Goal: Task Accomplishment & Management: Complete application form

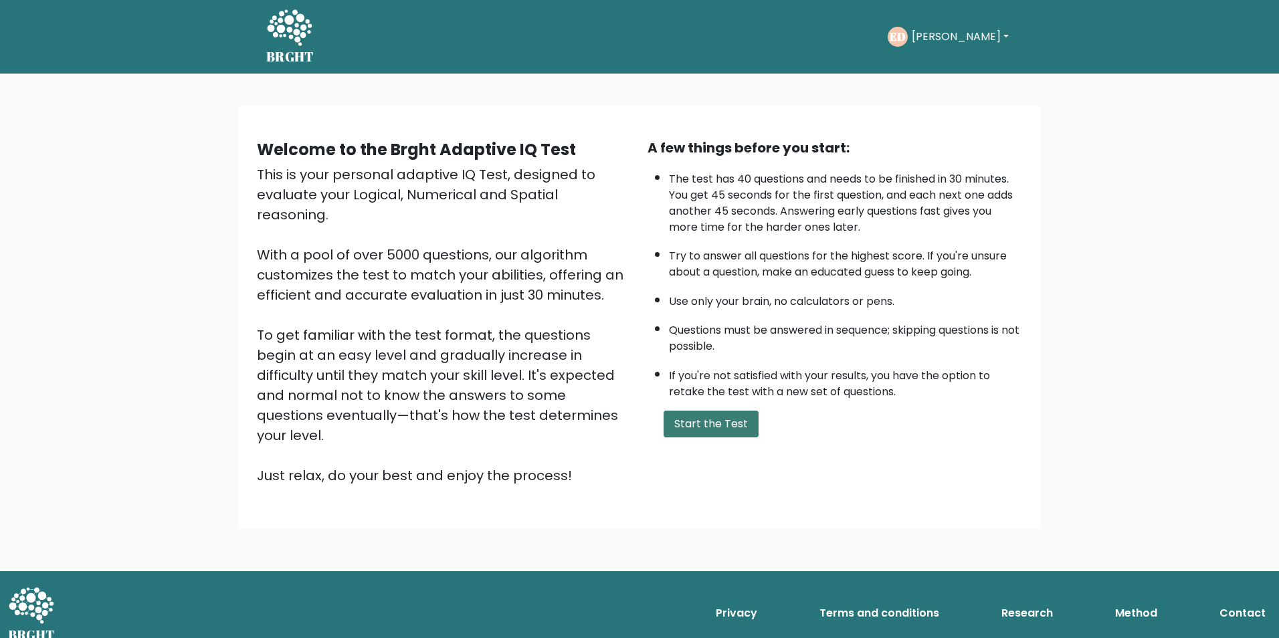
click at [704, 417] on button "Start the Test" at bounding box center [711, 424] width 95 height 27
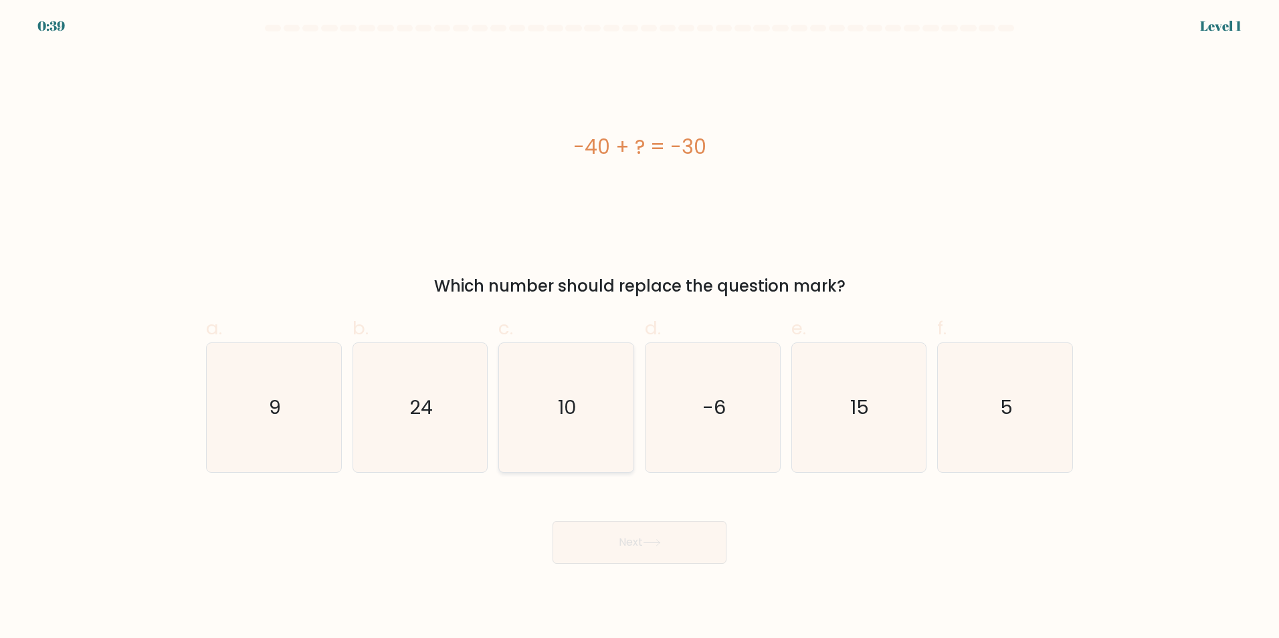
click at [541, 417] on icon "10" at bounding box center [566, 407] width 129 height 129
click at [640, 328] on input "c. 10" at bounding box center [640, 323] width 1 height 9
radio input "true"
click at [642, 526] on button "Next" at bounding box center [640, 542] width 174 height 43
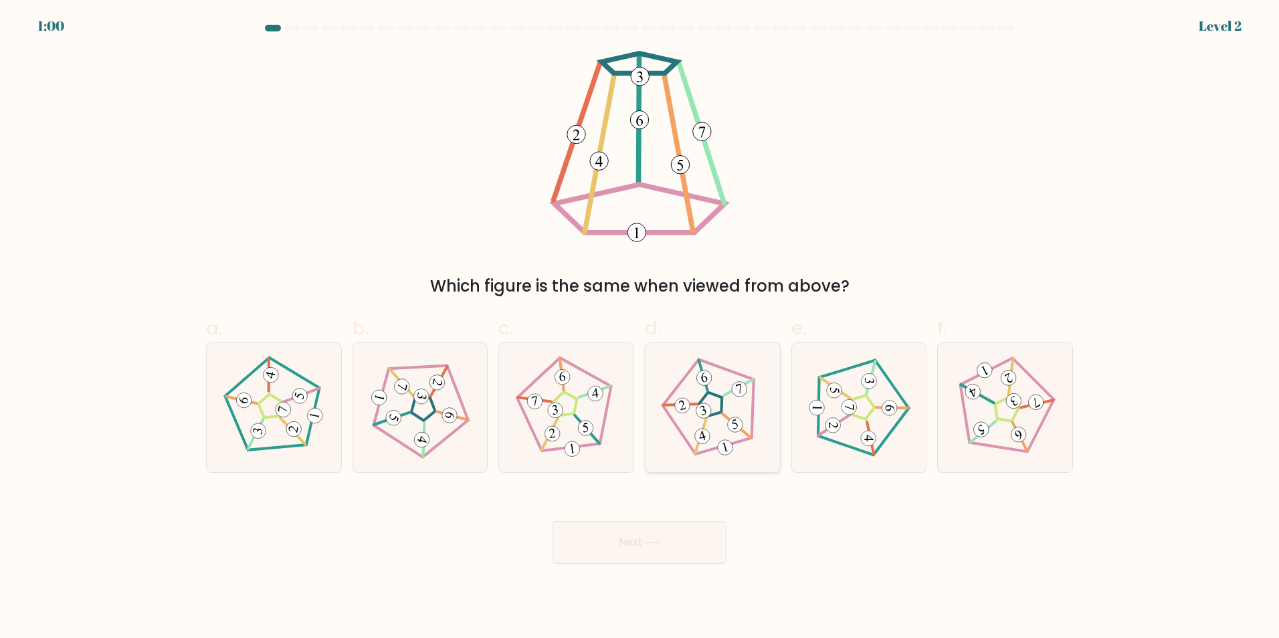
click at [706, 435] on 782 at bounding box center [702, 436] width 19 height 19
click at [640, 328] on input "d." at bounding box center [640, 323] width 1 height 9
radio input "true"
click at [634, 535] on button "Next" at bounding box center [640, 542] width 174 height 43
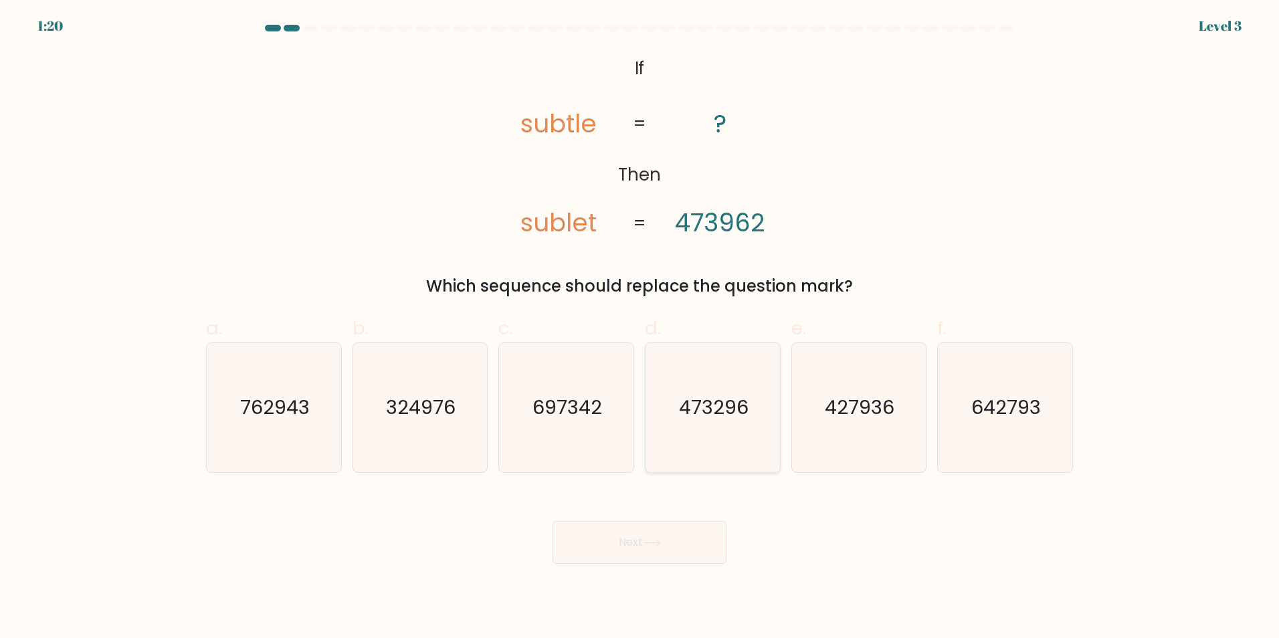
click at [689, 433] on icon "473296" at bounding box center [712, 407] width 129 height 129
click at [640, 328] on input "d. 473296" at bounding box center [640, 323] width 1 height 9
radio input "true"
click at [640, 535] on button "Next" at bounding box center [640, 542] width 174 height 43
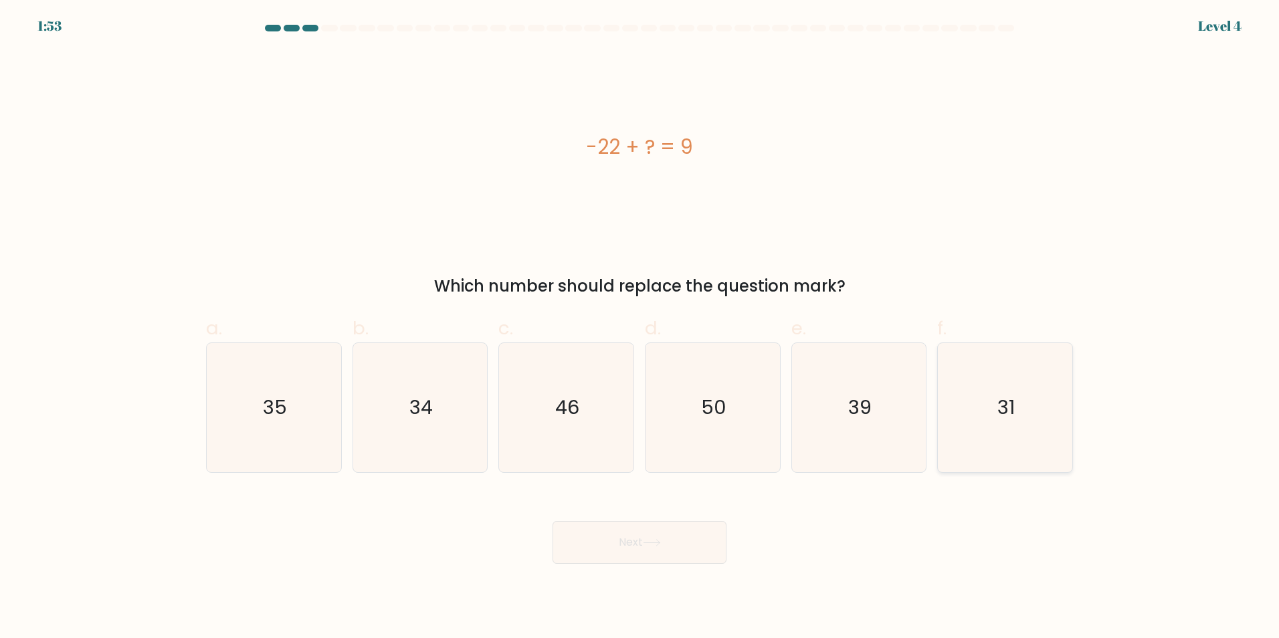
click at [1018, 438] on icon "31" at bounding box center [1005, 407] width 129 height 129
click at [640, 328] on input "f. 31" at bounding box center [640, 323] width 1 height 9
radio input "true"
click at [630, 553] on button "Next" at bounding box center [640, 542] width 174 height 43
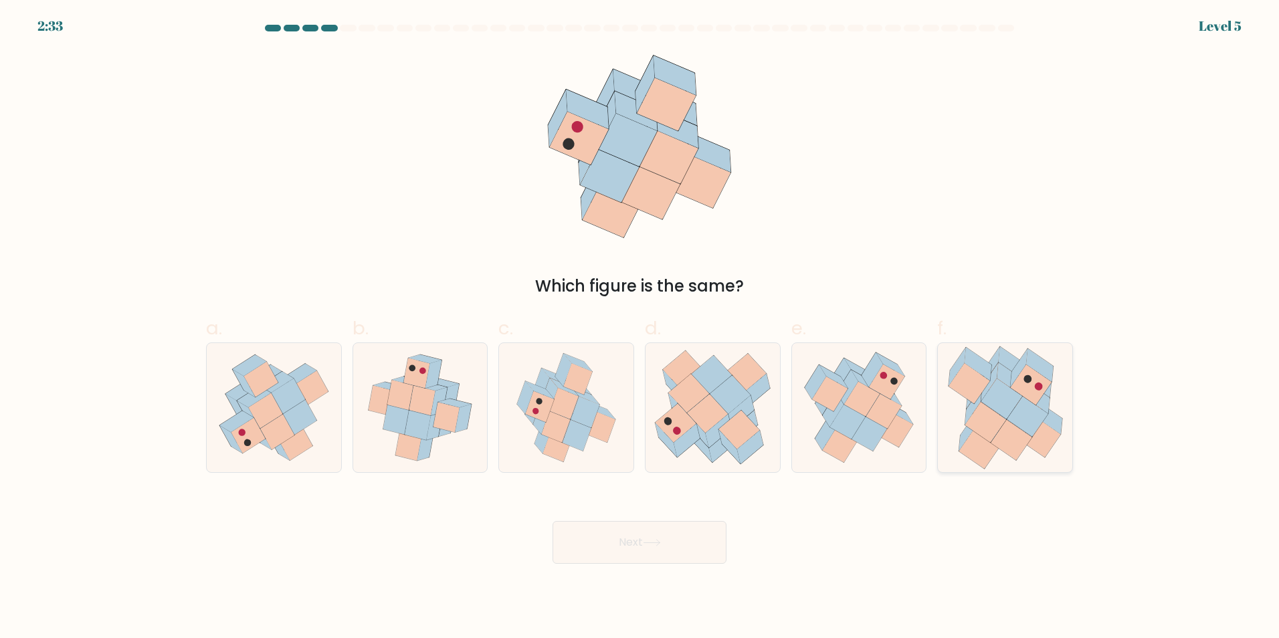
click at [993, 433] on icon at bounding box center [985, 422] width 41 height 40
click at [640, 328] on input "f." at bounding box center [640, 323] width 1 height 9
radio input "true"
click at [634, 545] on button "Next" at bounding box center [640, 542] width 174 height 43
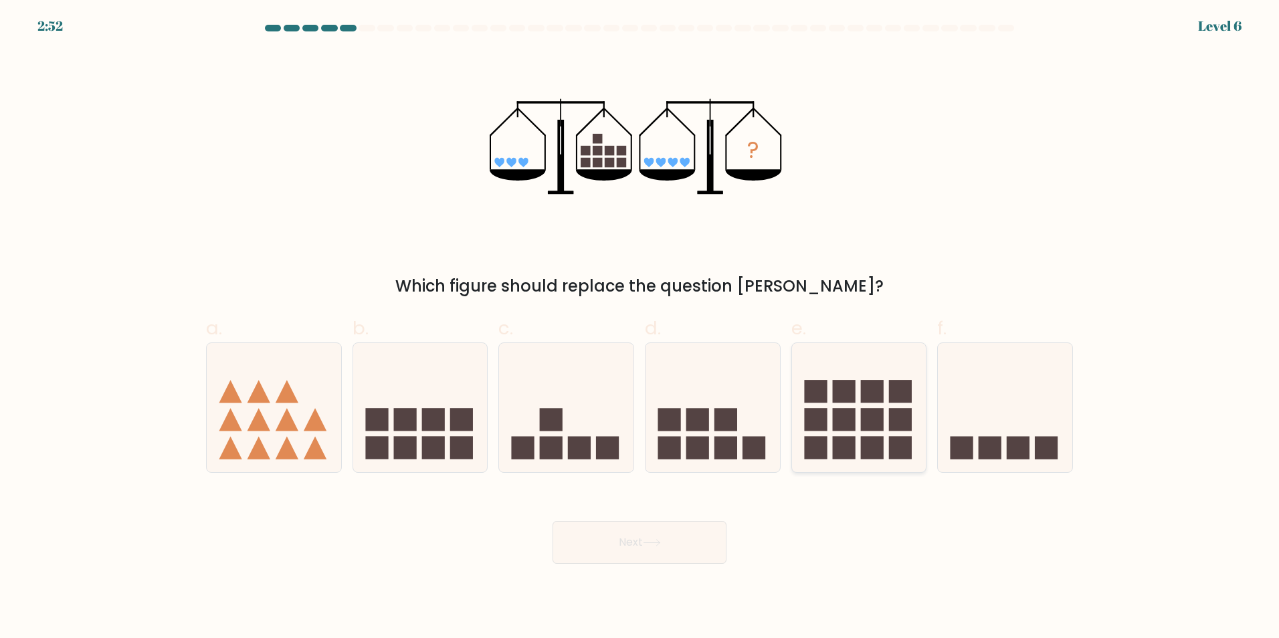
click at [861, 414] on rect at bounding box center [872, 419] width 23 height 23
click at [640, 328] on input "e." at bounding box center [640, 323] width 1 height 9
radio input "true"
click at [644, 546] on button "Next" at bounding box center [640, 542] width 174 height 43
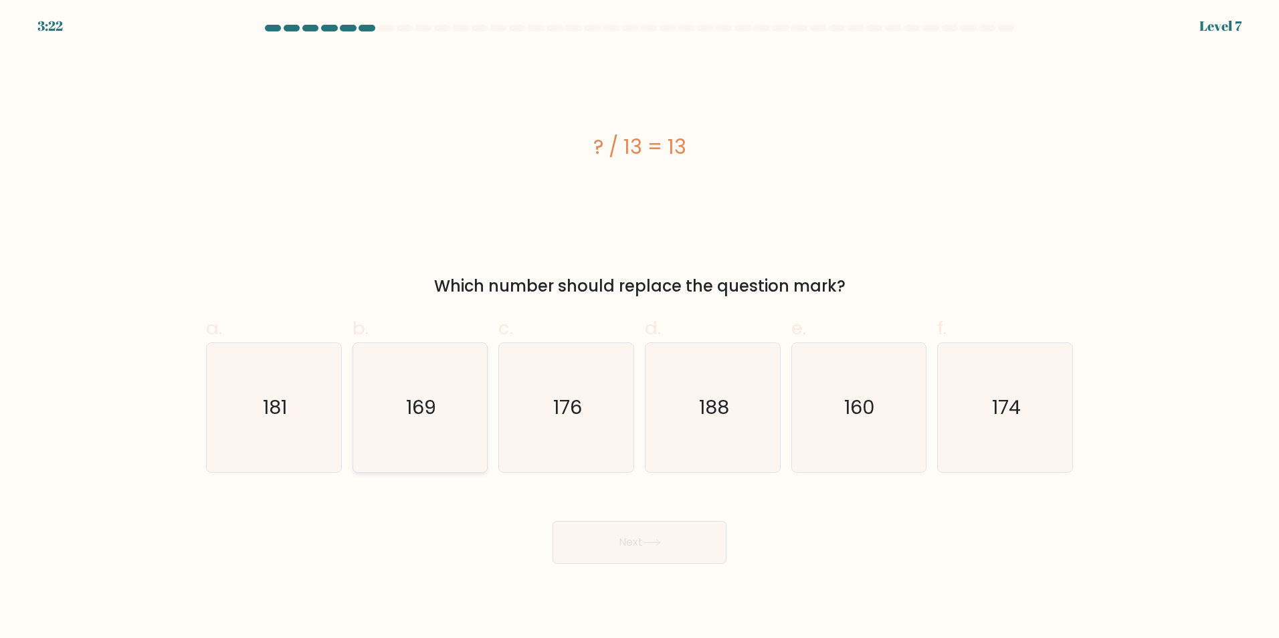
click at [458, 388] on icon "169" at bounding box center [419, 407] width 129 height 129
click at [640, 328] on input "b. 169" at bounding box center [640, 323] width 1 height 9
radio input "true"
click at [653, 542] on icon at bounding box center [652, 542] width 18 height 7
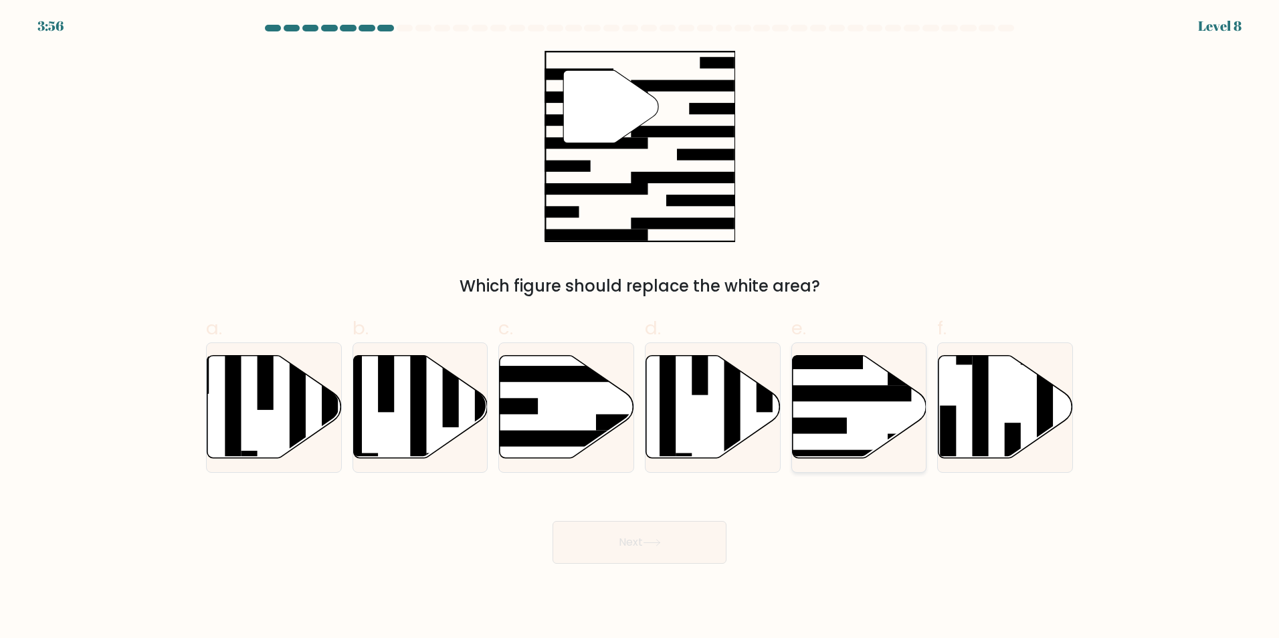
click at [856, 416] on icon at bounding box center [859, 406] width 134 height 103
click at [640, 328] on input "e." at bounding box center [640, 323] width 1 height 9
radio input "true"
click at [674, 528] on button "Next" at bounding box center [640, 542] width 174 height 43
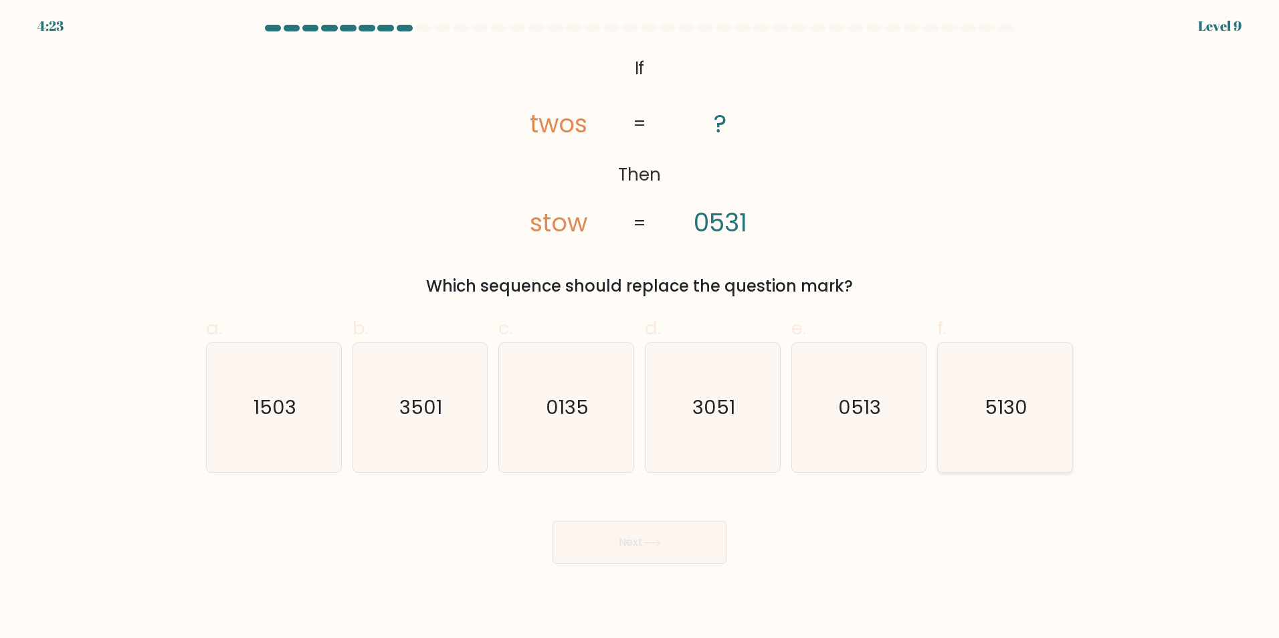
click at [999, 424] on icon "5130" at bounding box center [1005, 407] width 129 height 129
click at [640, 328] on input "f. 5130" at bounding box center [640, 323] width 1 height 9
radio input "true"
click at [595, 559] on button "Next" at bounding box center [640, 542] width 174 height 43
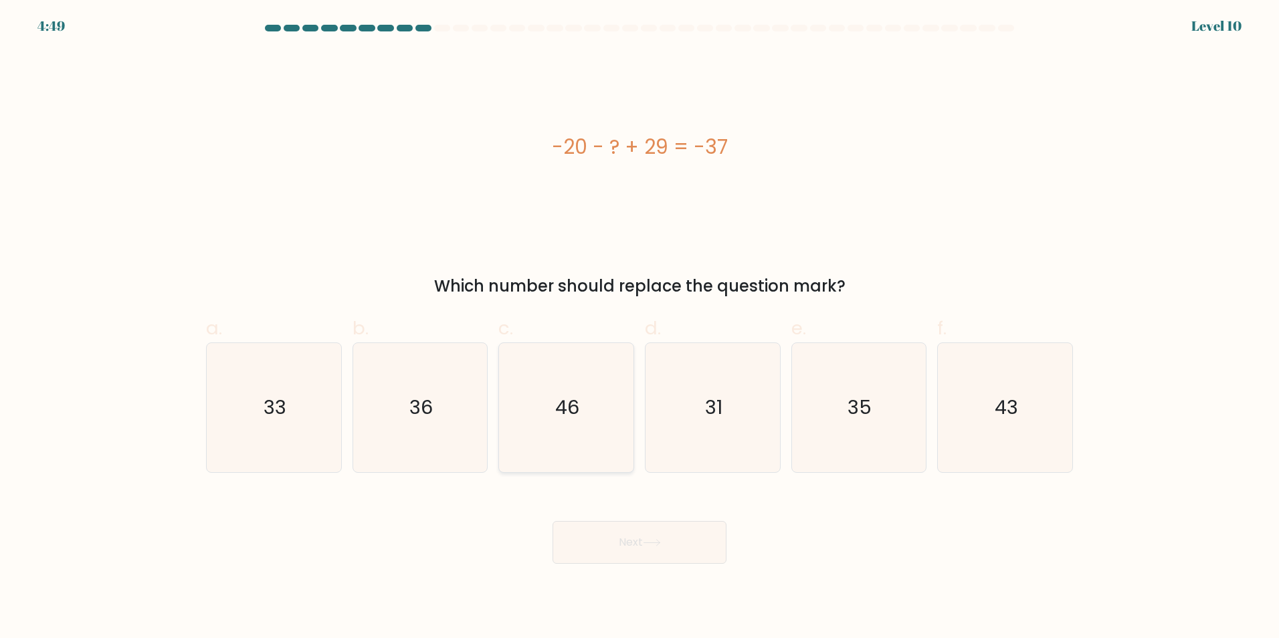
drag, startPoint x: 591, startPoint y: 389, endPoint x: 580, endPoint y: 413, distance: 25.7
click at [591, 390] on icon "46" at bounding box center [566, 407] width 129 height 129
click at [640, 328] on input "c. 46" at bounding box center [640, 323] width 1 height 9
radio input "true"
click at [613, 543] on button "Next" at bounding box center [640, 542] width 174 height 43
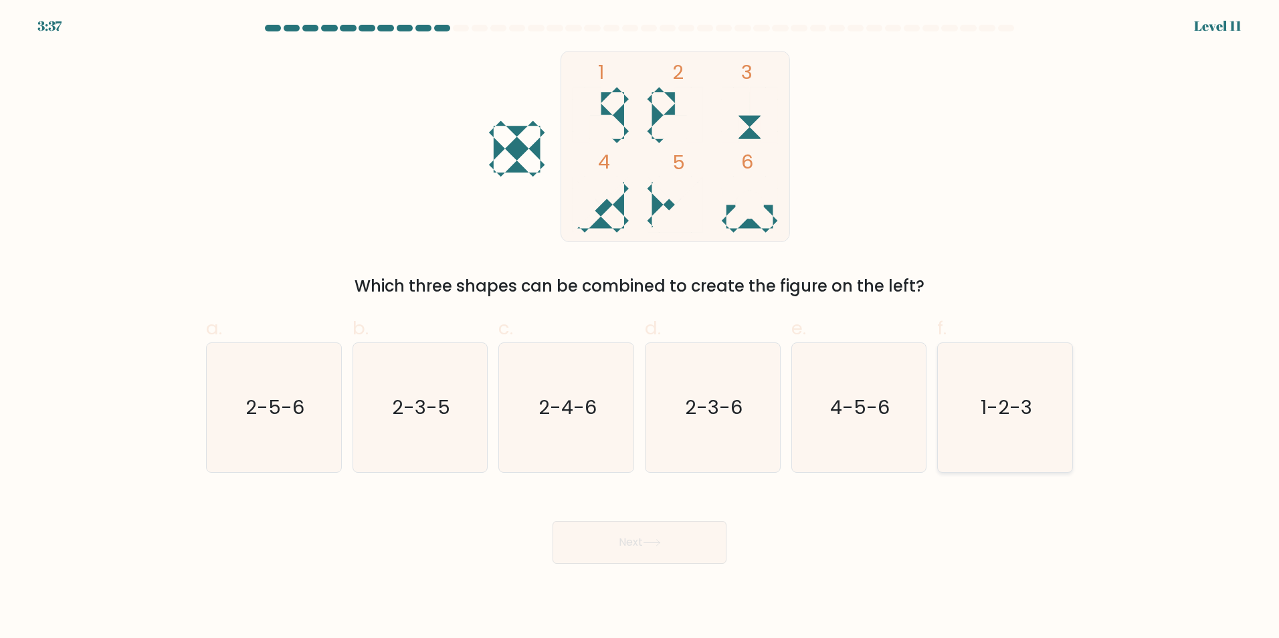
click at [1048, 404] on icon "1-2-3" at bounding box center [1005, 407] width 129 height 129
click at [640, 328] on input "f. 1-2-3" at bounding box center [640, 323] width 1 height 9
radio input "true"
click at [669, 555] on button "Next" at bounding box center [640, 542] width 174 height 43
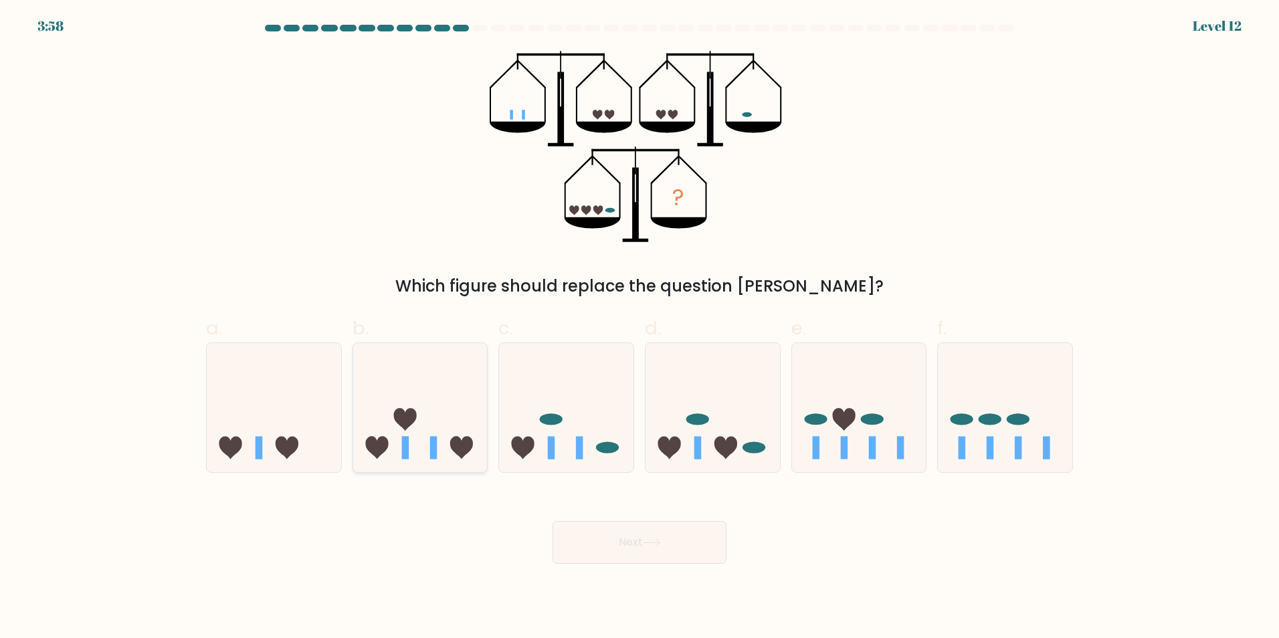
click at [429, 448] on icon at bounding box center [420, 407] width 134 height 111
click at [640, 328] on input "b." at bounding box center [640, 323] width 1 height 9
radio input "true"
click at [613, 543] on button "Next" at bounding box center [640, 542] width 174 height 43
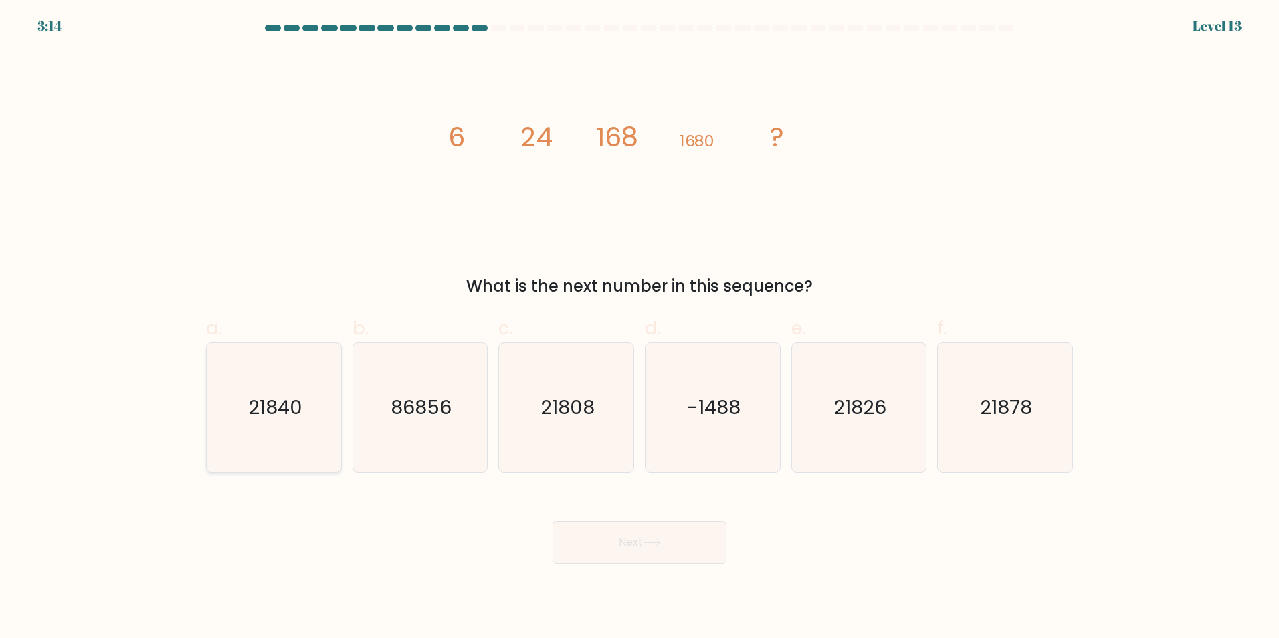
click at [272, 391] on icon "21840" at bounding box center [273, 407] width 129 height 129
click at [640, 328] on input "a. 21840" at bounding box center [640, 323] width 1 height 9
radio input "true"
click at [630, 542] on button "Next" at bounding box center [640, 542] width 174 height 43
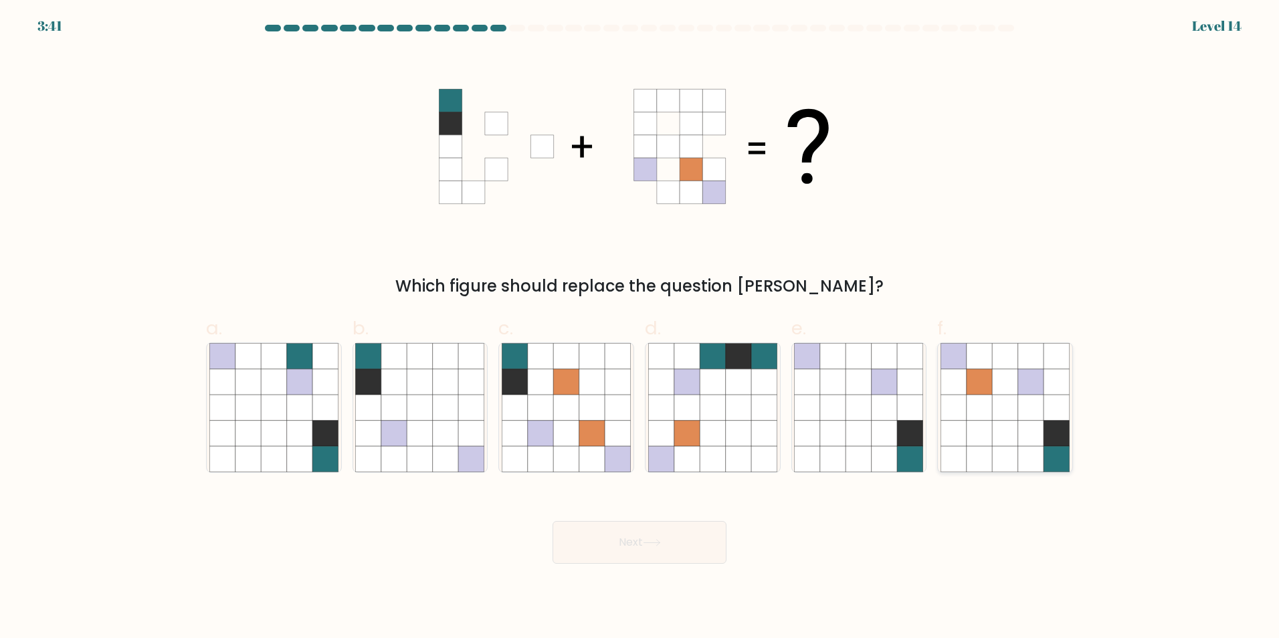
click at [1041, 445] on icon at bounding box center [1030, 432] width 25 height 25
click at [640, 328] on input "f." at bounding box center [640, 323] width 1 height 9
radio input "true"
click at [605, 539] on button "Next" at bounding box center [640, 542] width 174 height 43
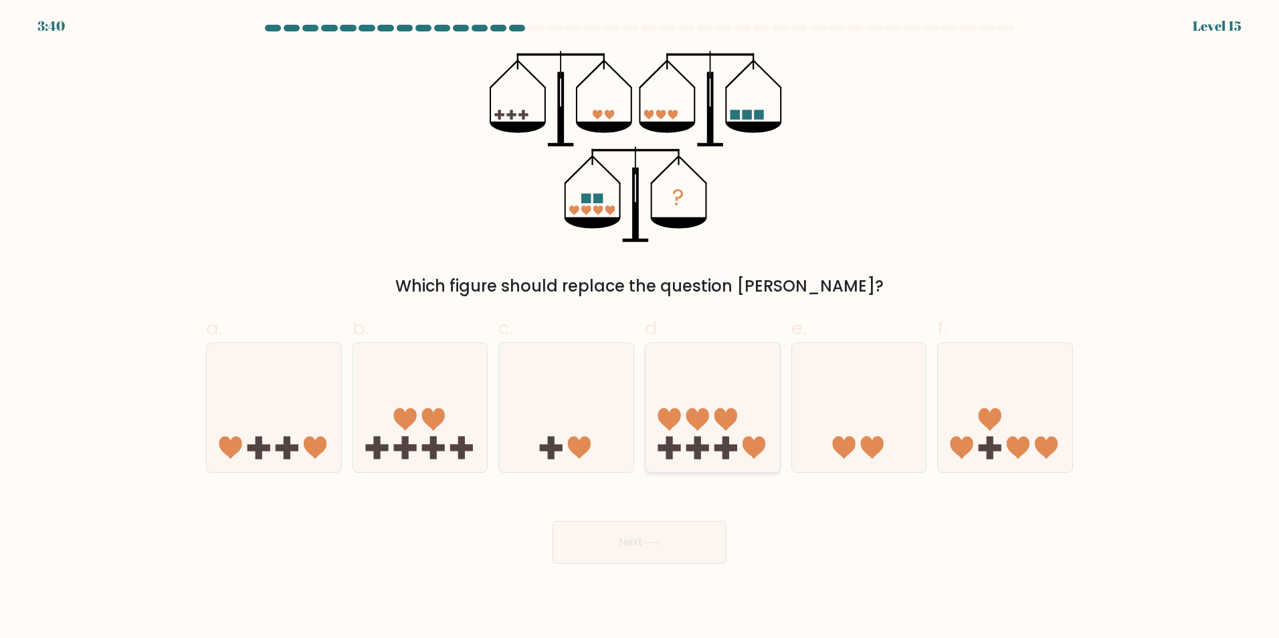
click at [748, 422] on icon at bounding box center [713, 407] width 134 height 111
click at [640, 328] on input "d." at bounding box center [640, 323] width 1 height 9
radio input "true"
click at [603, 545] on button "Next" at bounding box center [640, 542] width 174 height 43
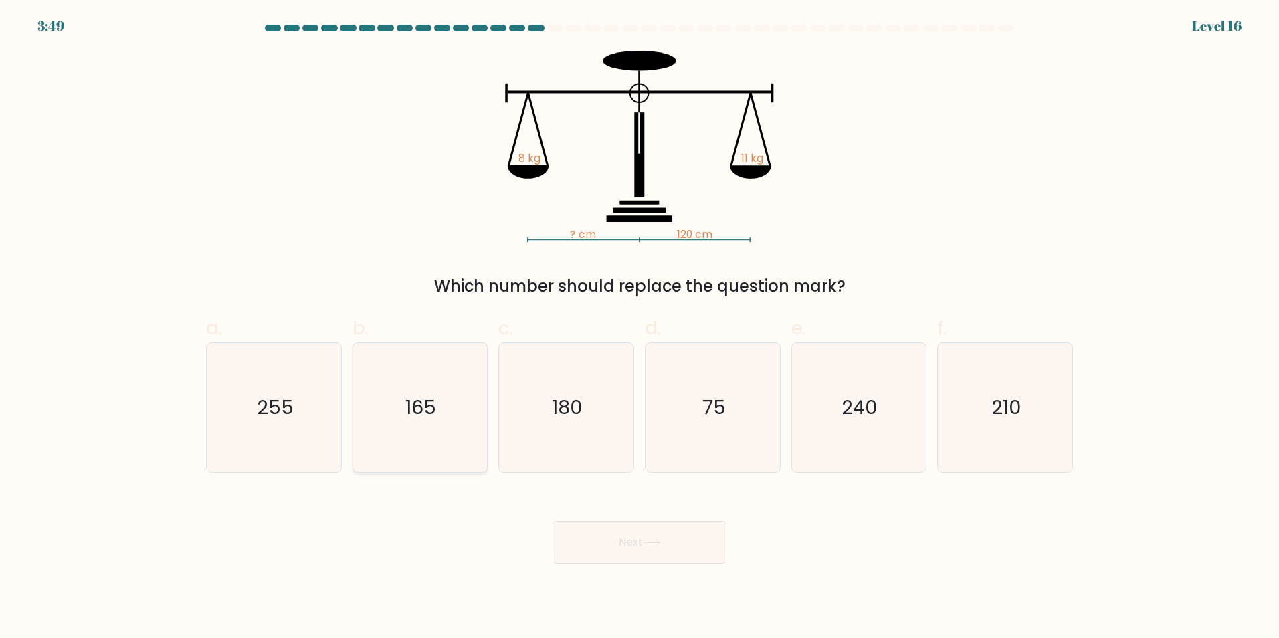
click at [426, 404] on text "165" at bounding box center [421, 407] width 31 height 27
click at [640, 328] on input "b. 165" at bounding box center [640, 323] width 1 height 9
radio input "true"
click at [606, 536] on button "Next" at bounding box center [640, 542] width 174 height 43
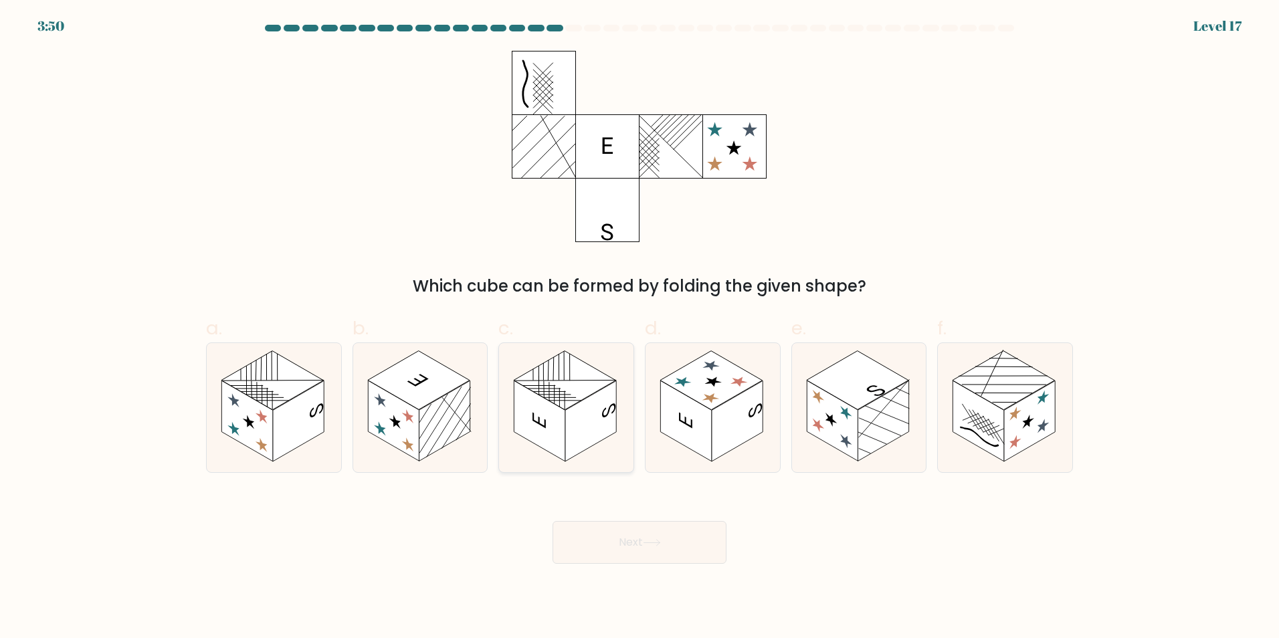
click at [568, 377] on rect at bounding box center [565, 380] width 102 height 59
click at [640, 328] on input "c." at bounding box center [640, 323] width 1 height 9
radio input "true"
click at [641, 551] on button "Next" at bounding box center [640, 542] width 174 height 43
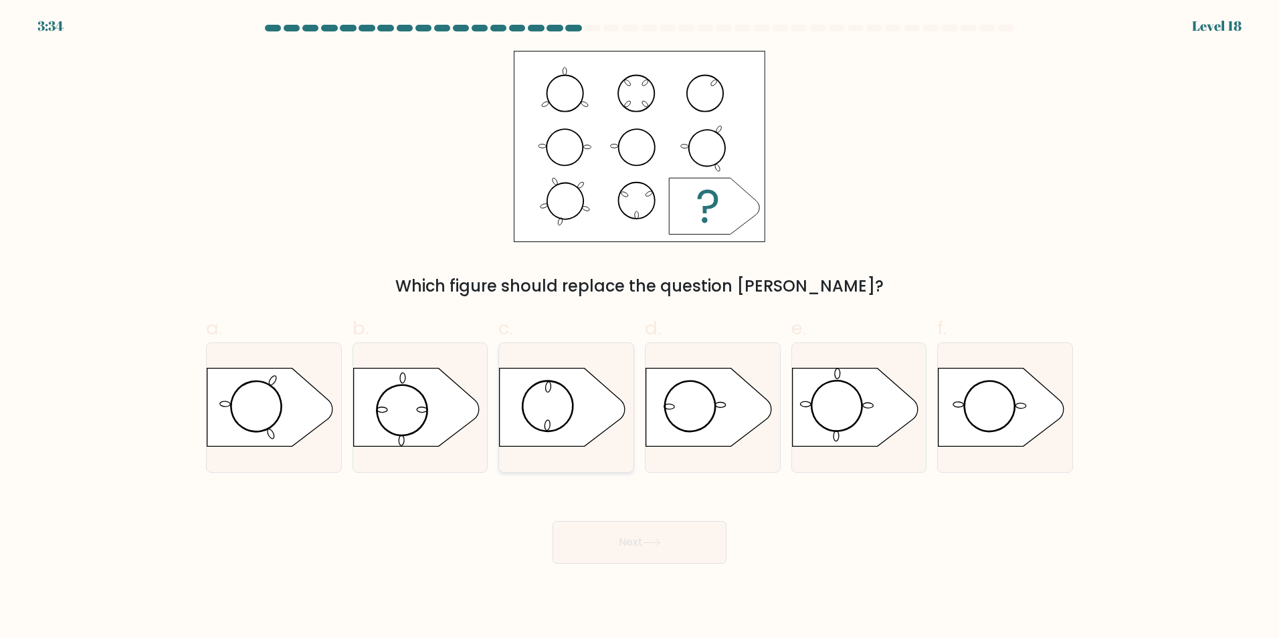
click at [551, 427] on icon at bounding box center [563, 407] width 126 height 78
click at [640, 328] on input "c." at bounding box center [640, 323] width 1 height 9
radio input "true"
click at [612, 543] on button "Next" at bounding box center [640, 542] width 174 height 43
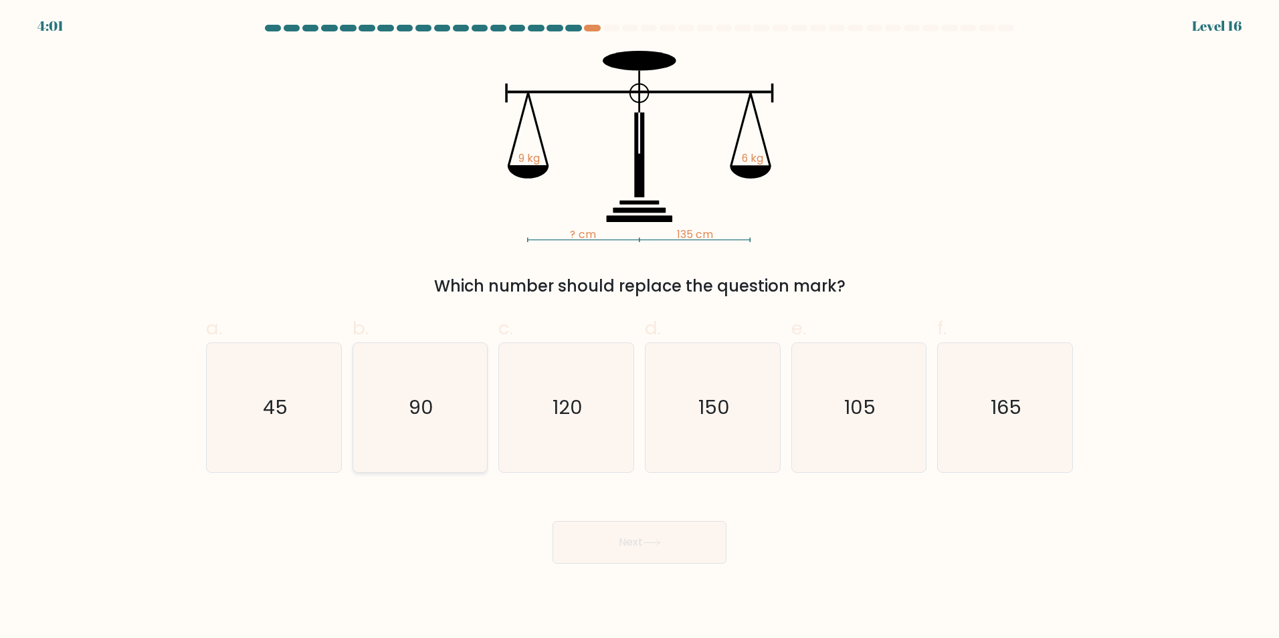
click at [397, 442] on icon "90" at bounding box center [419, 407] width 129 height 129
click at [640, 328] on input "b. 90" at bounding box center [640, 323] width 1 height 9
radio input "true"
click at [640, 526] on button "Next" at bounding box center [640, 542] width 174 height 43
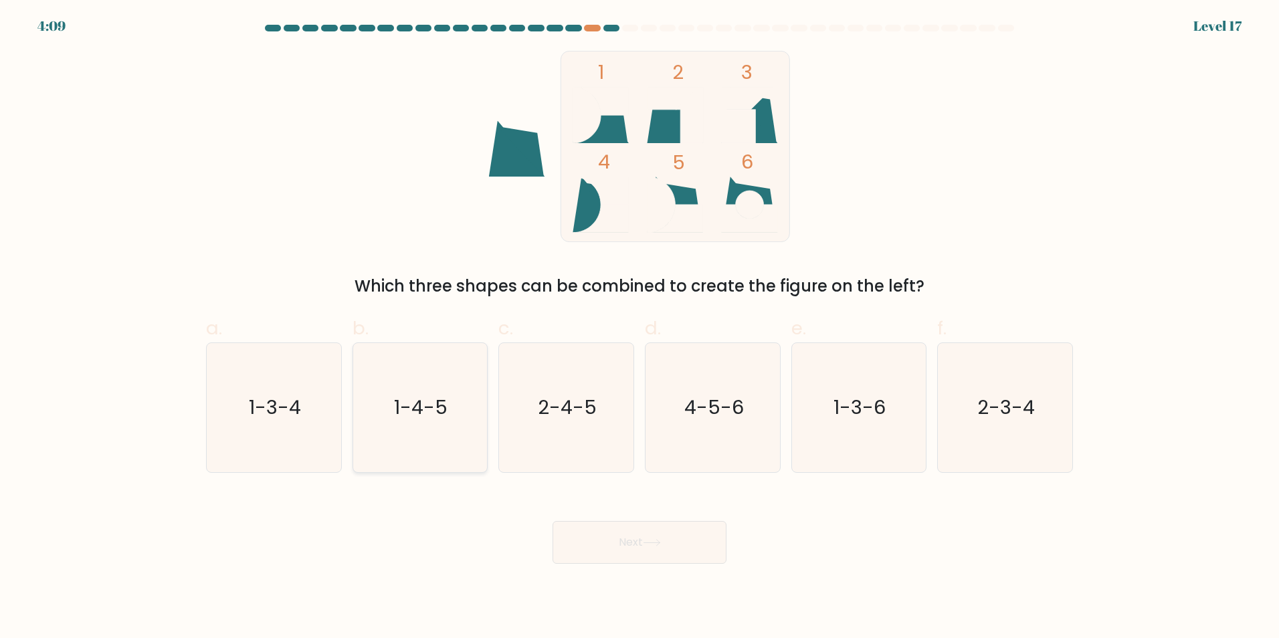
click at [431, 425] on icon "1-4-5" at bounding box center [419, 407] width 129 height 129
click at [640, 328] on input "b. 1-4-5" at bounding box center [640, 323] width 1 height 9
radio input "true"
click at [599, 538] on button "Next" at bounding box center [640, 542] width 174 height 43
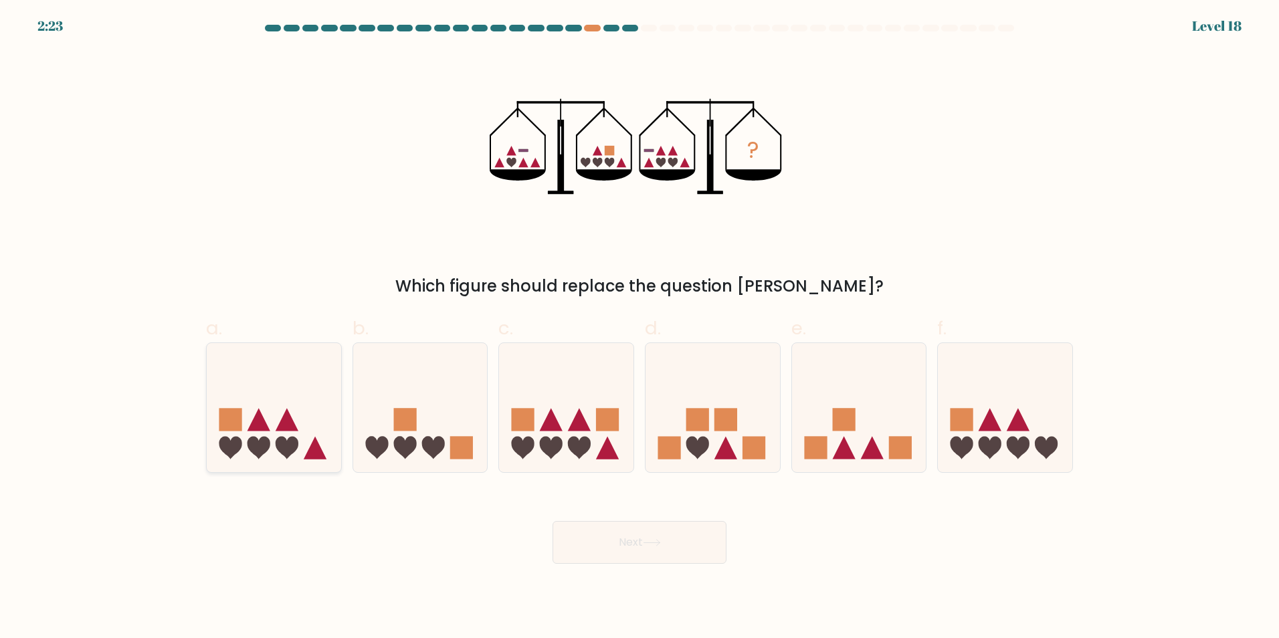
click at [324, 429] on icon at bounding box center [274, 407] width 134 height 111
click at [640, 328] on input "a." at bounding box center [640, 323] width 1 height 9
radio input "true"
click at [1006, 439] on icon at bounding box center [1005, 407] width 134 height 111
click at [640, 328] on input "f." at bounding box center [640, 323] width 1 height 9
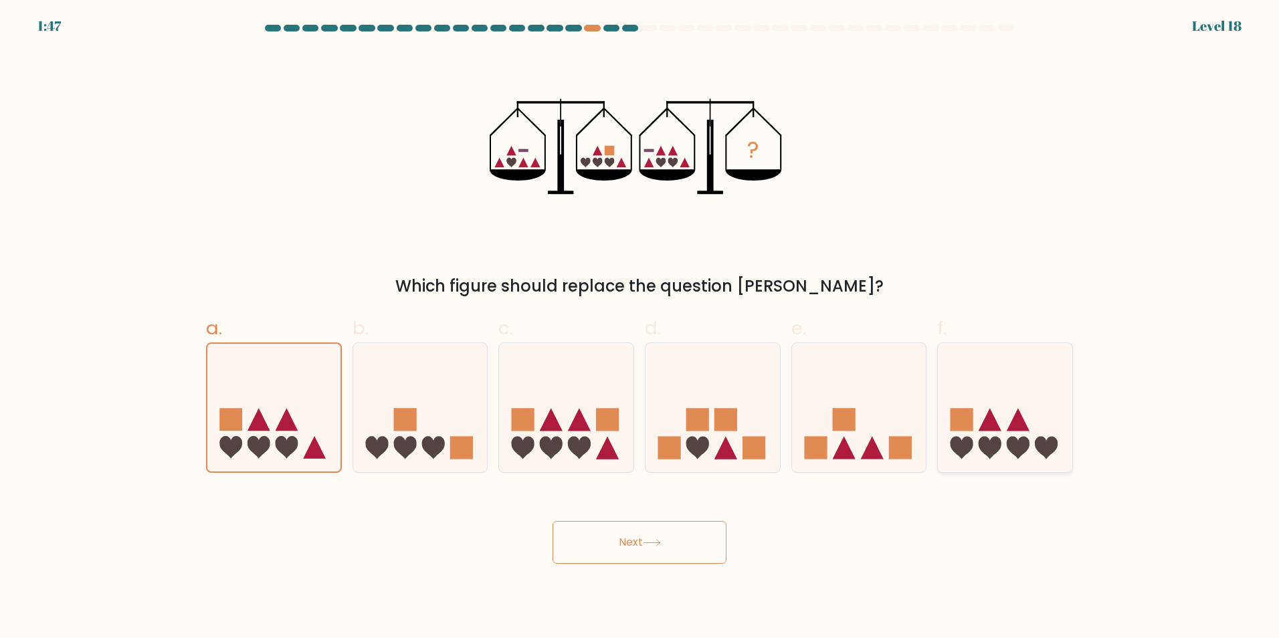
radio input "true"
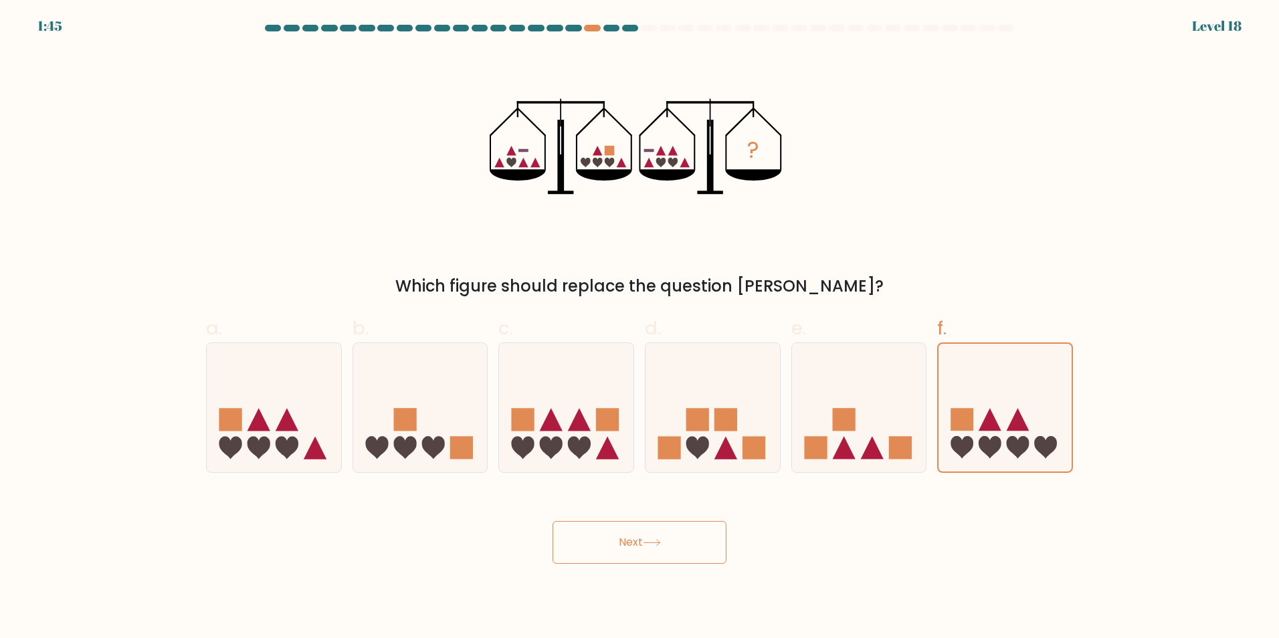
click at [642, 551] on button "Next" at bounding box center [640, 542] width 174 height 43
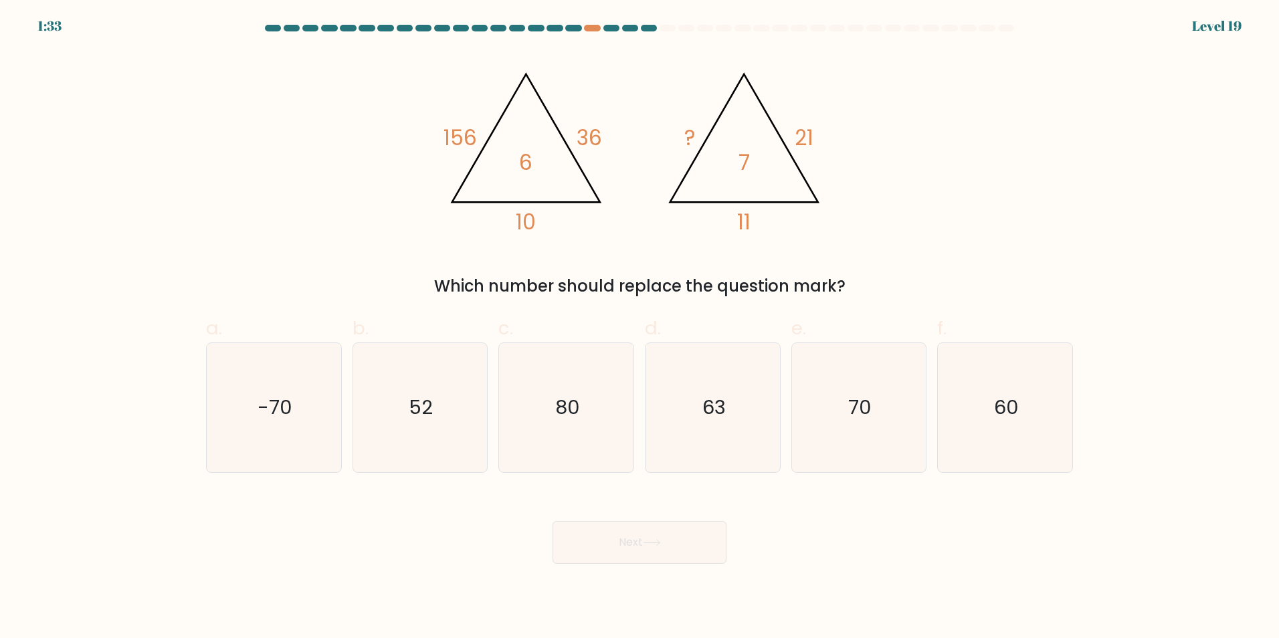
click at [573, 208] on icon "@import url('https://fonts.googleapis.com/css?family=Abril+Fatface:400,100,100i…" at bounding box center [639, 146] width 401 height 191
click at [560, 227] on icon "@import url('https://fonts.googleapis.com/css?family=Abril+Fatface:400,100,100i…" at bounding box center [639, 146] width 401 height 191
click at [456, 140] on tspan "156" at bounding box center [460, 137] width 33 height 29
click at [335, 175] on div "@import url('https://fonts.googleapis.com/css?family=Abril+Fatface:400,100,100i…" at bounding box center [639, 175] width 883 height 248
click at [535, 416] on icon "80" at bounding box center [566, 407] width 129 height 129
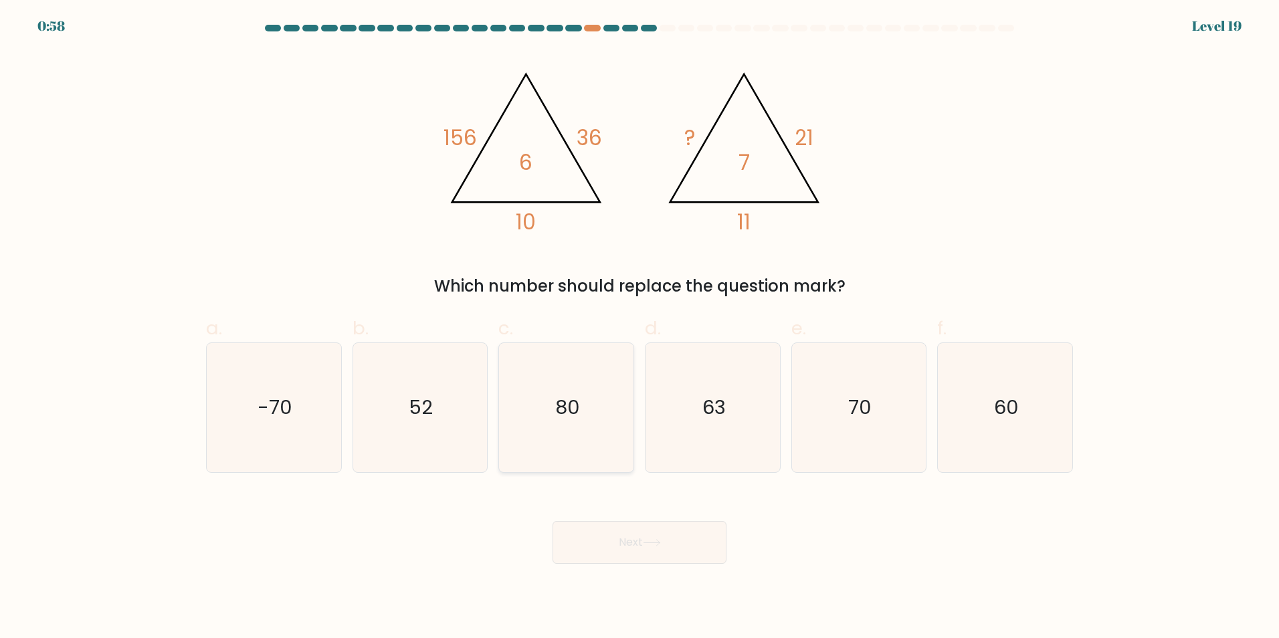
click at [640, 328] on input "c. 80" at bounding box center [640, 323] width 1 height 9
radio input "true"
click at [652, 542] on icon at bounding box center [652, 542] width 18 height 7
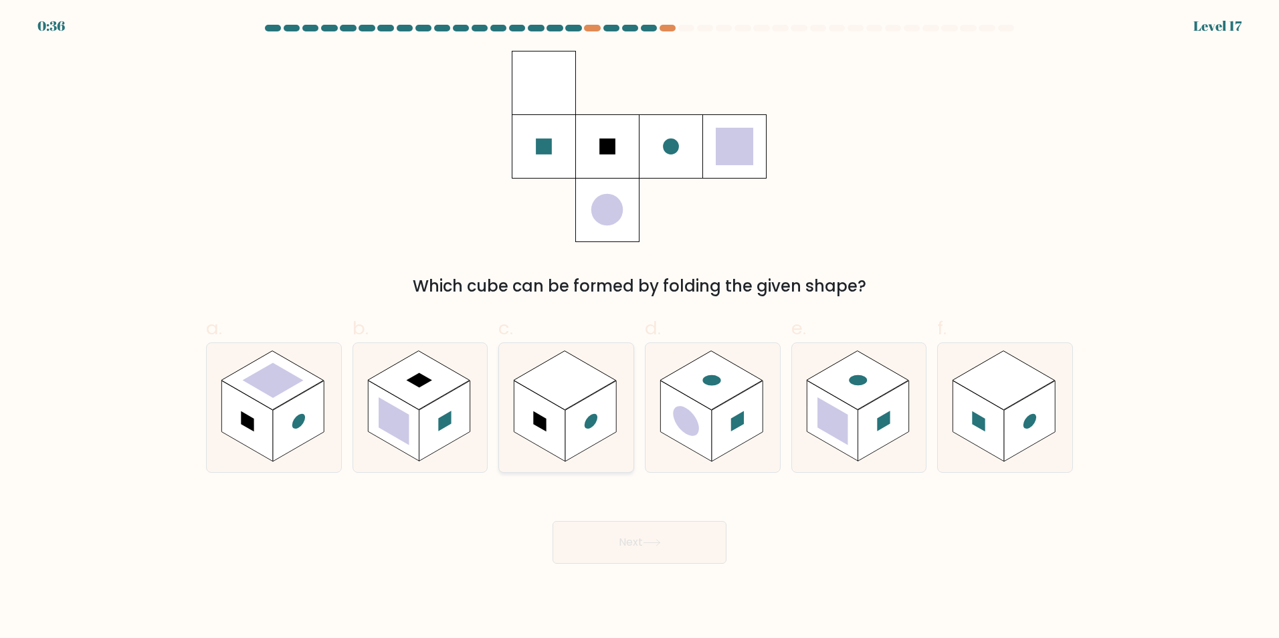
click at [526, 433] on rect at bounding box center [539, 421] width 51 height 81
click at [640, 328] on input "c." at bounding box center [640, 323] width 1 height 9
radio input "true"
click at [641, 547] on button "Next" at bounding box center [640, 542] width 174 height 43
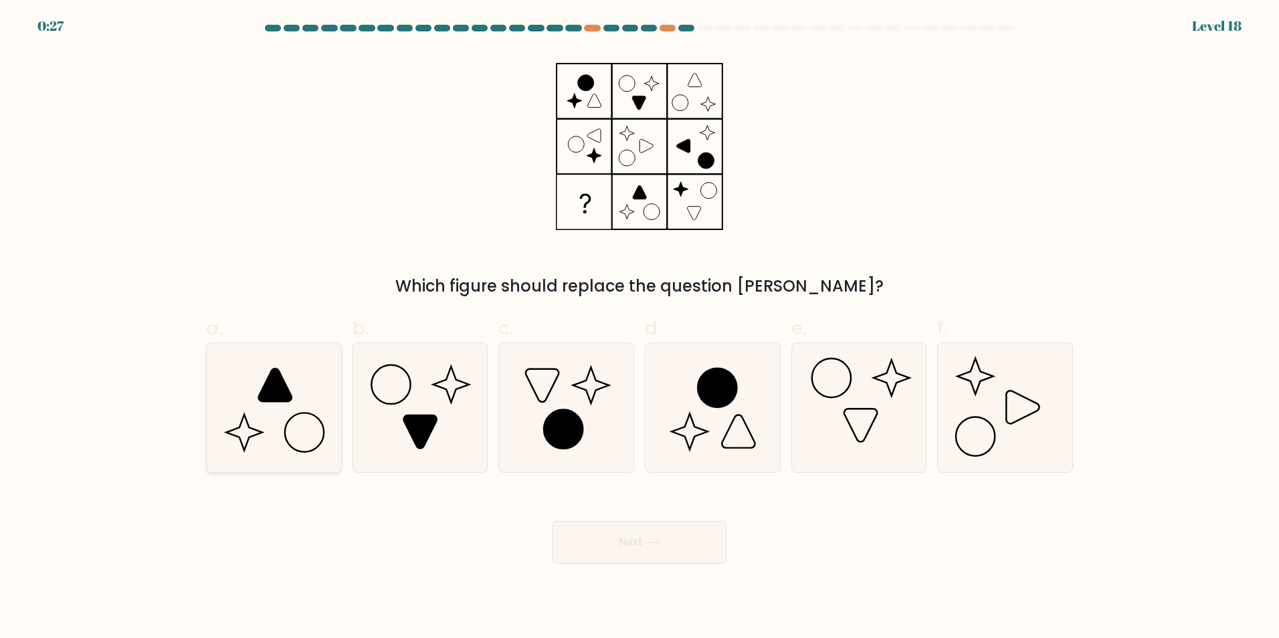
click at [276, 417] on icon at bounding box center [273, 407] width 129 height 129
click at [640, 328] on input "a." at bounding box center [640, 323] width 1 height 9
radio input "true"
click at [669, 543] on button "Next" at bounding box center [640, 542] width 174 height 43
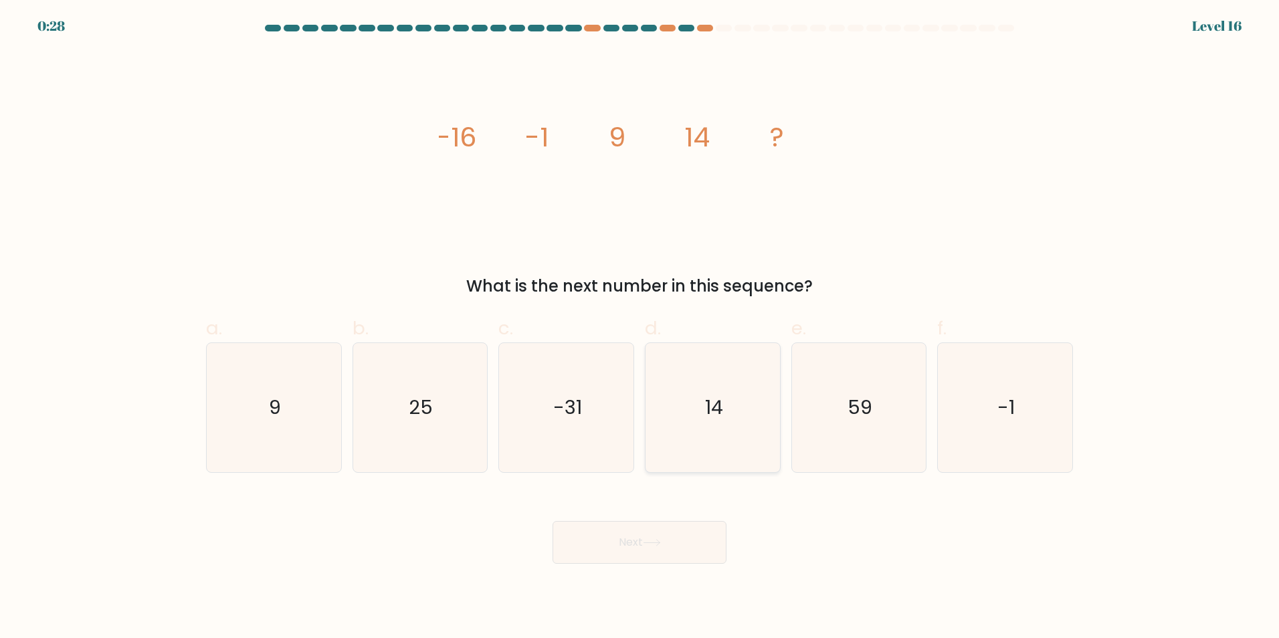
click at [725, 421] on icon "14" at bounding box center [712, 407] width 129 height 129
click at [640, 328] on input "d. 14" at bounding box center [640, 323] width 1 height 9
radio input "true"
click at [658, 543] on icon at bounding box center [652, 542] width 18 height 7
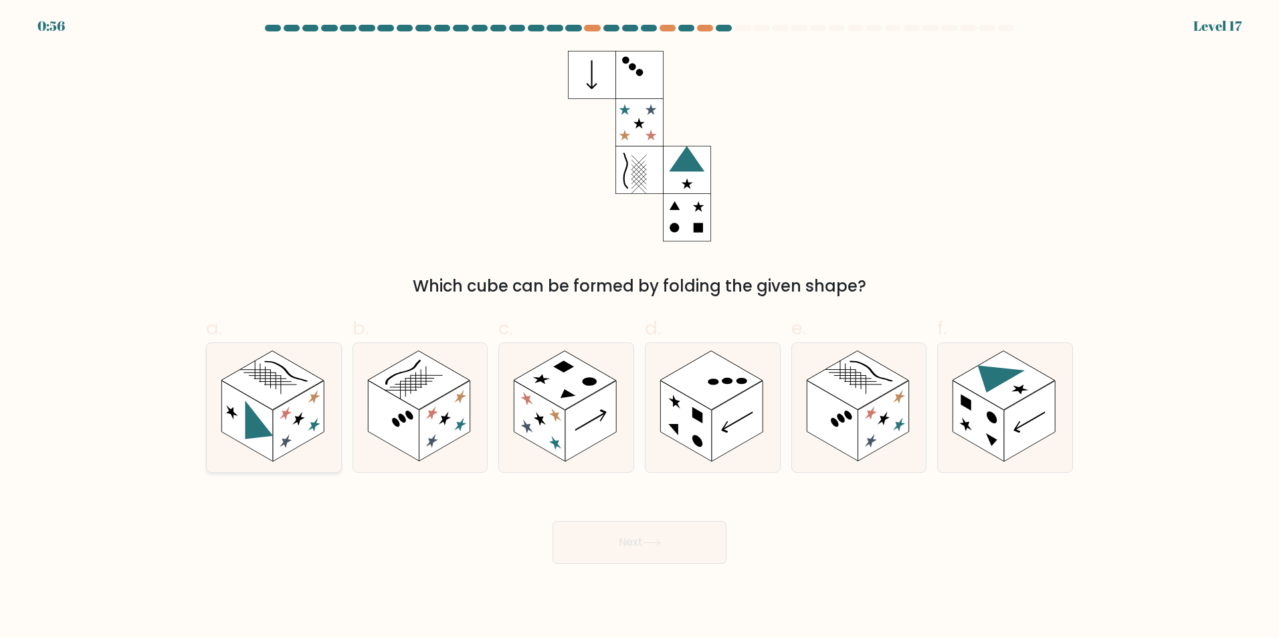
click at [258, 431] on icon at bounding box center [259, 427] width 28 height 55
click at [640, 328] on input "a." at bounding box center [640, 323] width 1 height 9
radio input "true"
click at [626, 557] on button "Next" at bounding box center [640, 542] width 174 height 43
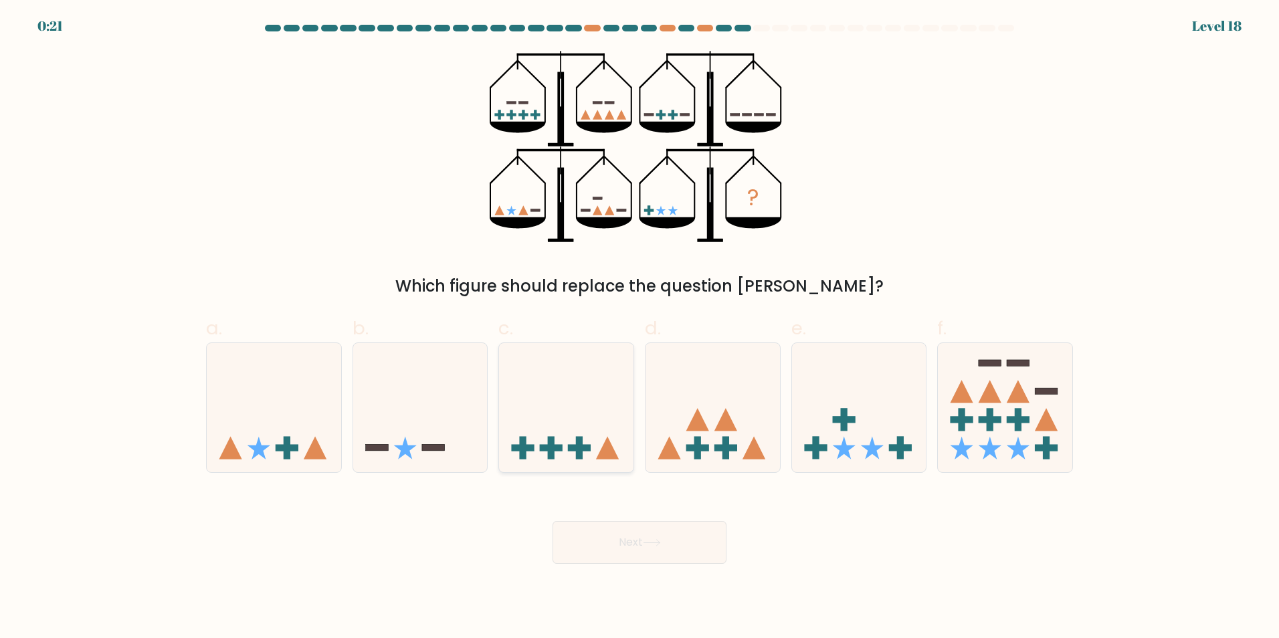
click at [583, 442] on rect at bounding box center [579, 448] width 7 height 23
click at [640, 328] on input "c." at bounding box center [640, 323] width 1 height 9
radio input "true"
click at [302, 460] on icon at bounding box center [274, 407] width 134 height 111
click at [640, 328] on input "a." at bounding box center [640, 323] width 1 height 9
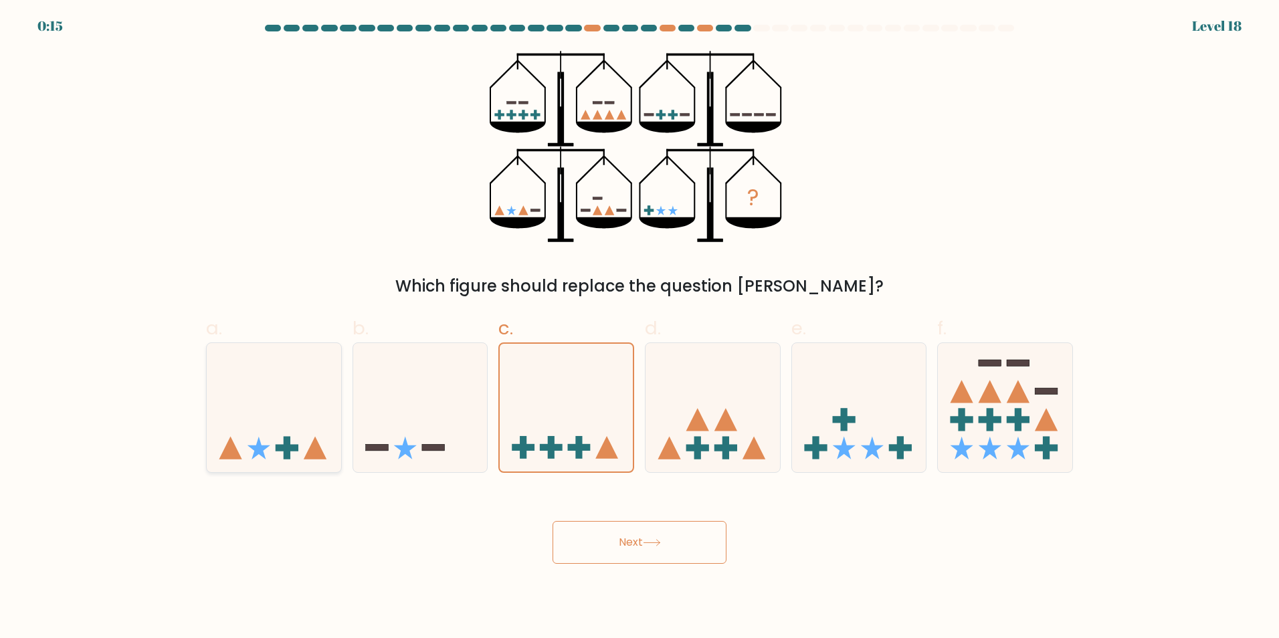
radio input "true"
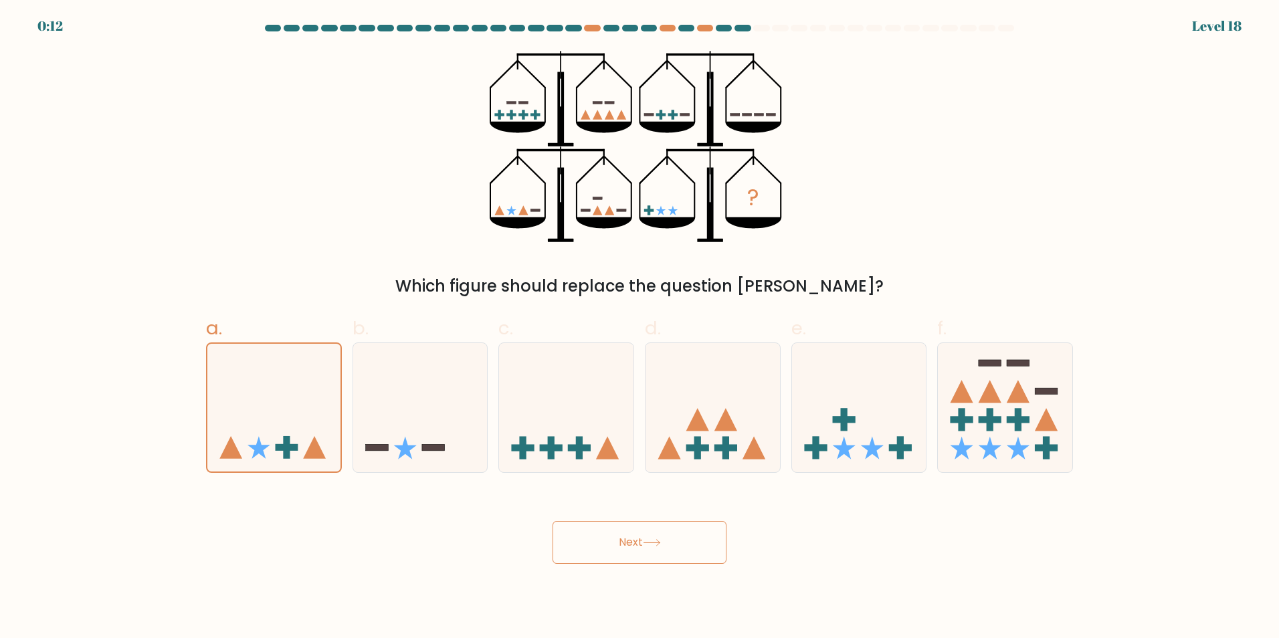
click at [634, 531] on button "Next" at bounding box center [640, 542] width 174 height 43
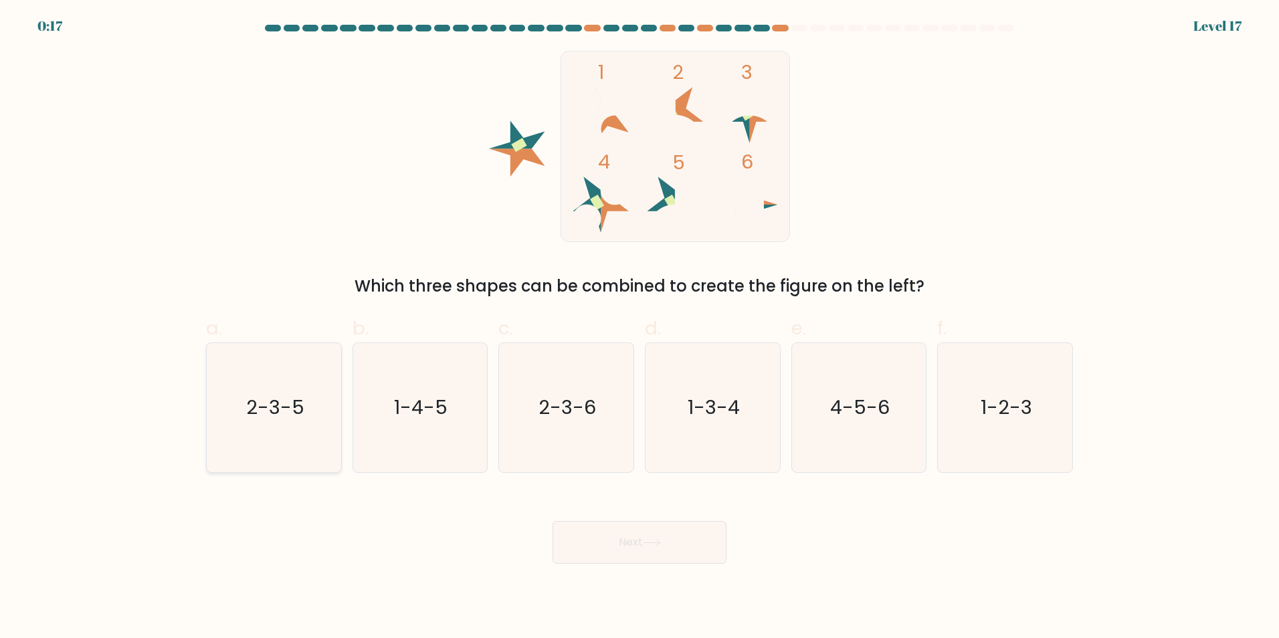
click at [256, 412] on text "2-3-5" at bounding box center [275, 407] width 58 height 27
click at [640, 328] on input "a. 2-3-5" at bounding box center [640, 323] width 1 height 9
radio input "true"
click at [620, 544] on button "Next" at bounding box center [640, 542] width 174 height 43
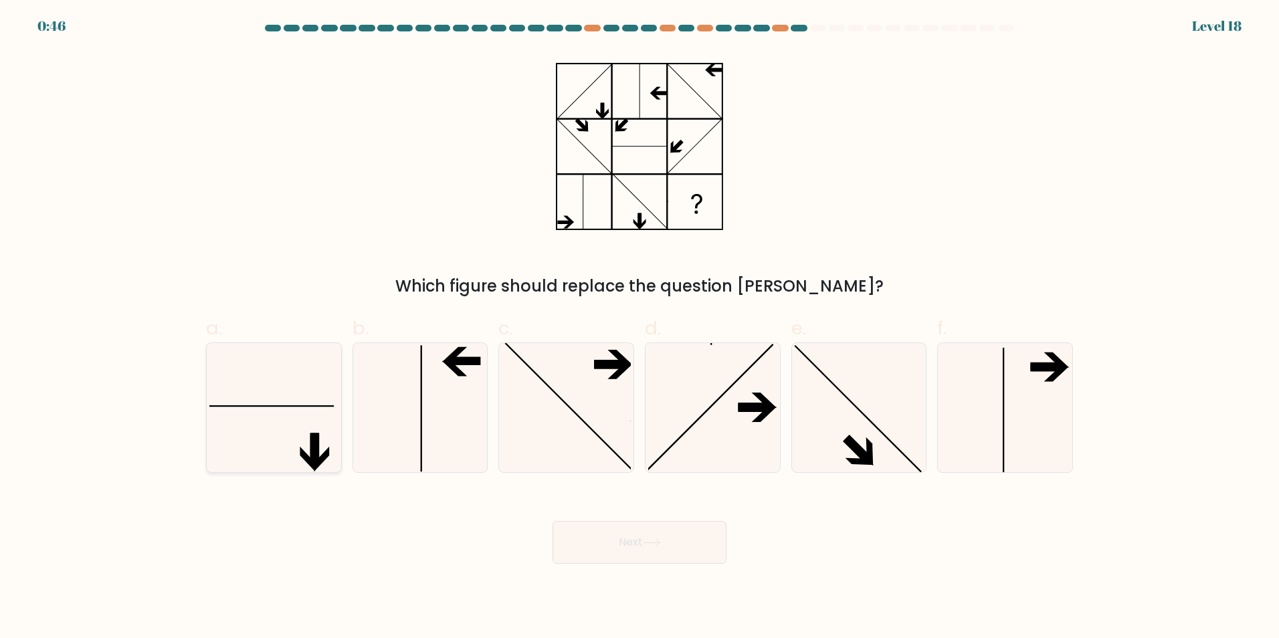
click at [326, 420] on icon at bounding box center [273, 407] width 129 height 129
click at [640, 328] on input "a." at bounding box center [640, 323] width 1 height 9
radio input "true"
click at [626, 541] on button "Next" at bounding box center [640, 542] width 174 height 43
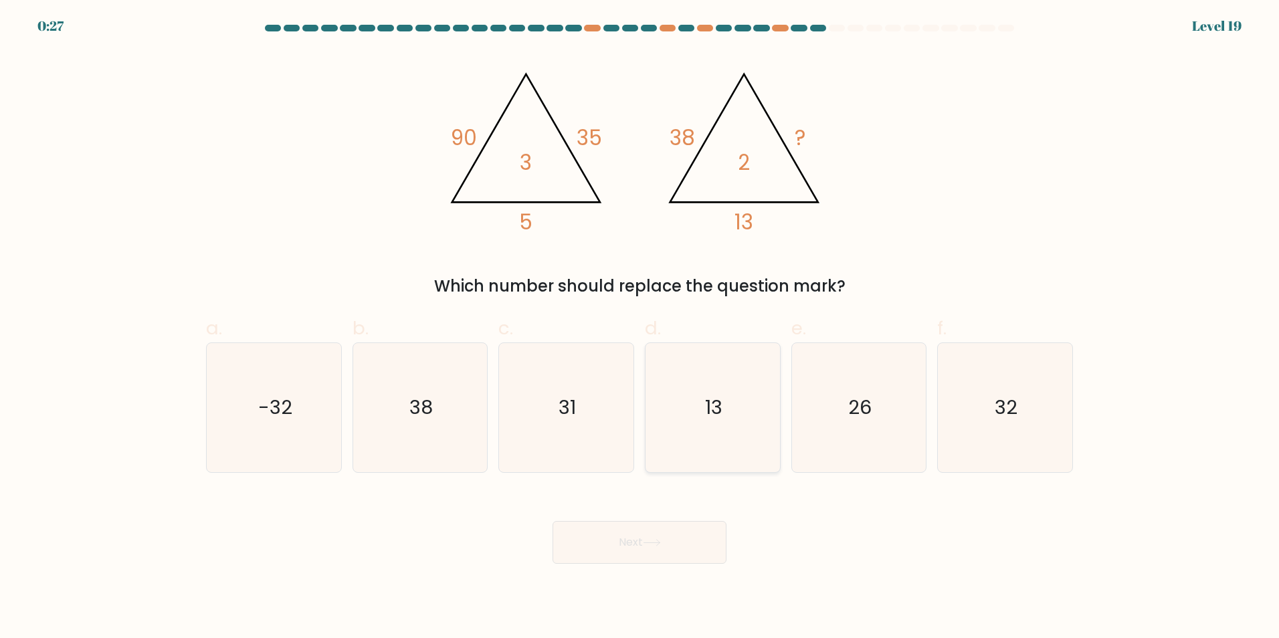
click at [721, 422] on icon "13" at bounding box center [712, 407] width 129 height 129
click at [640, 328] on input "d. 13" at bounding box center [640, 323] width 1 height 9
radio input "true"
click at [623, 546] on button "Next" at bounding box center [640, 542] width 174 height 43
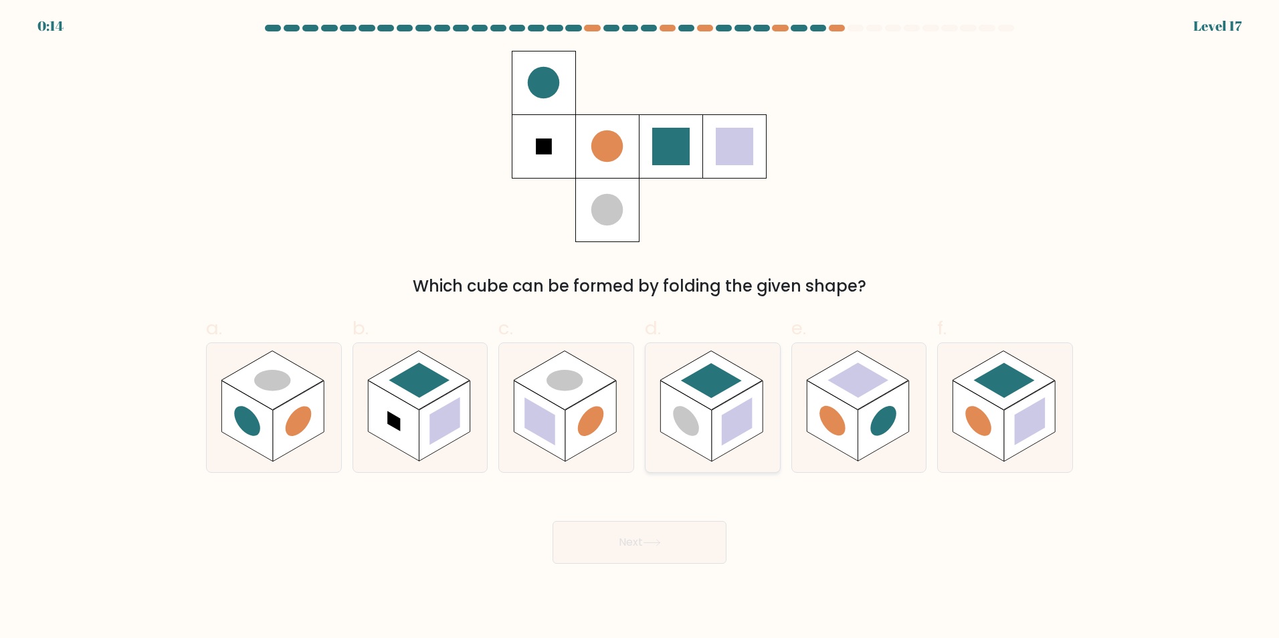
click at [711, 415] on rect at bounding box center [685, 421] width 51 height 81
click at [640, 328] on input "d." at bounding box center [640, 323] width 1 height 9
radio input "true"
click at [651, 545] on icon at bounding box center [652, 542] width 18 height 7
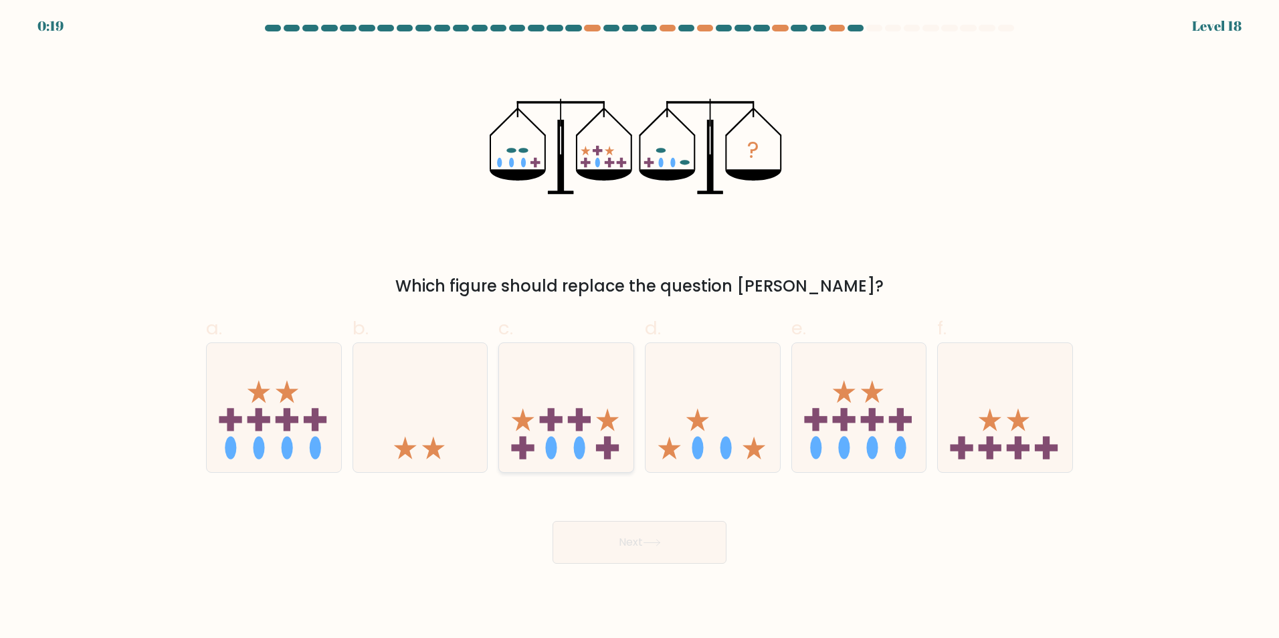
click at [532, 459] on icon at bounding box center [566, 407] width 134 height 111
click at [640, 328] on input "c." at bounding box center [640, 323] width 1 height 9
radio input "true"
click at [856, 454] on icon at bounding box center [859, 407] width 134 height 111
click at [640, 328] on input "e." at bounding box center [640, 323] width 1 height 9
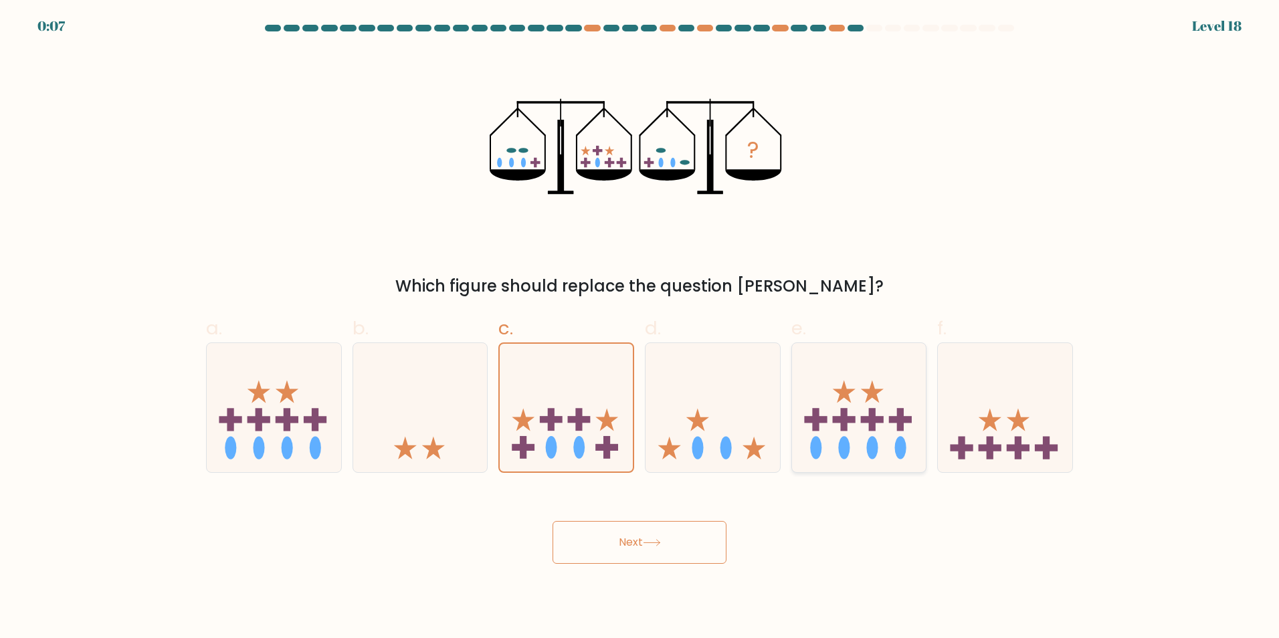
radio input "true"
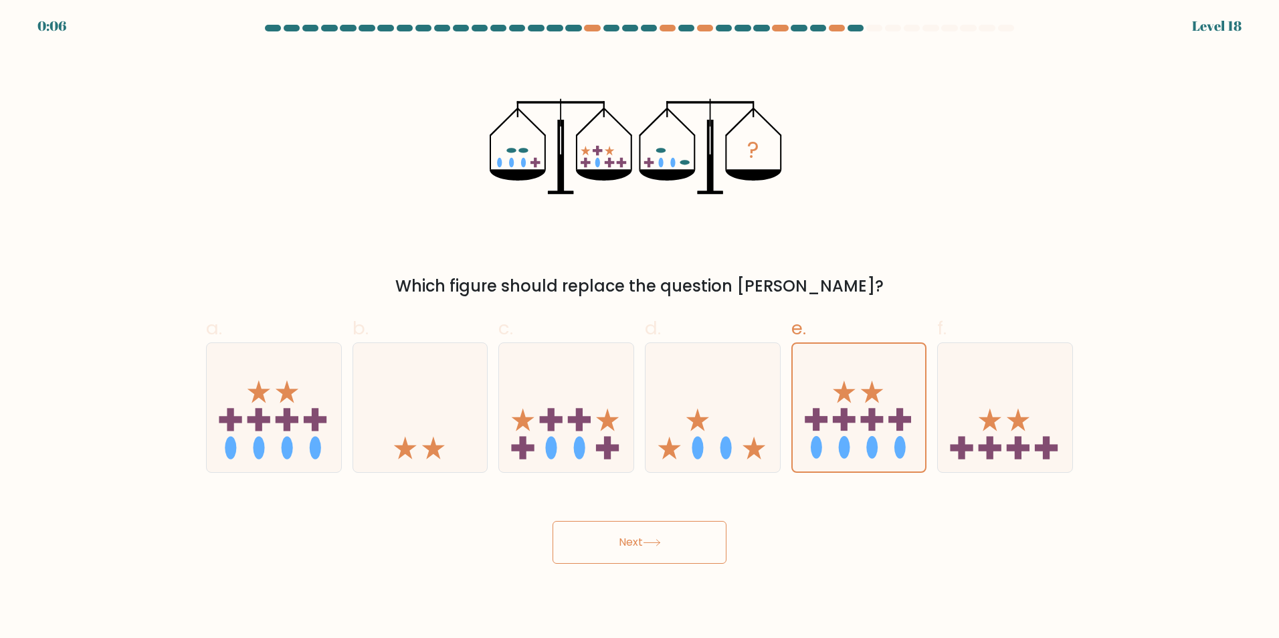
click at [665, 538] on button "Next" at bounding box center [640, 542] width 174 height 43
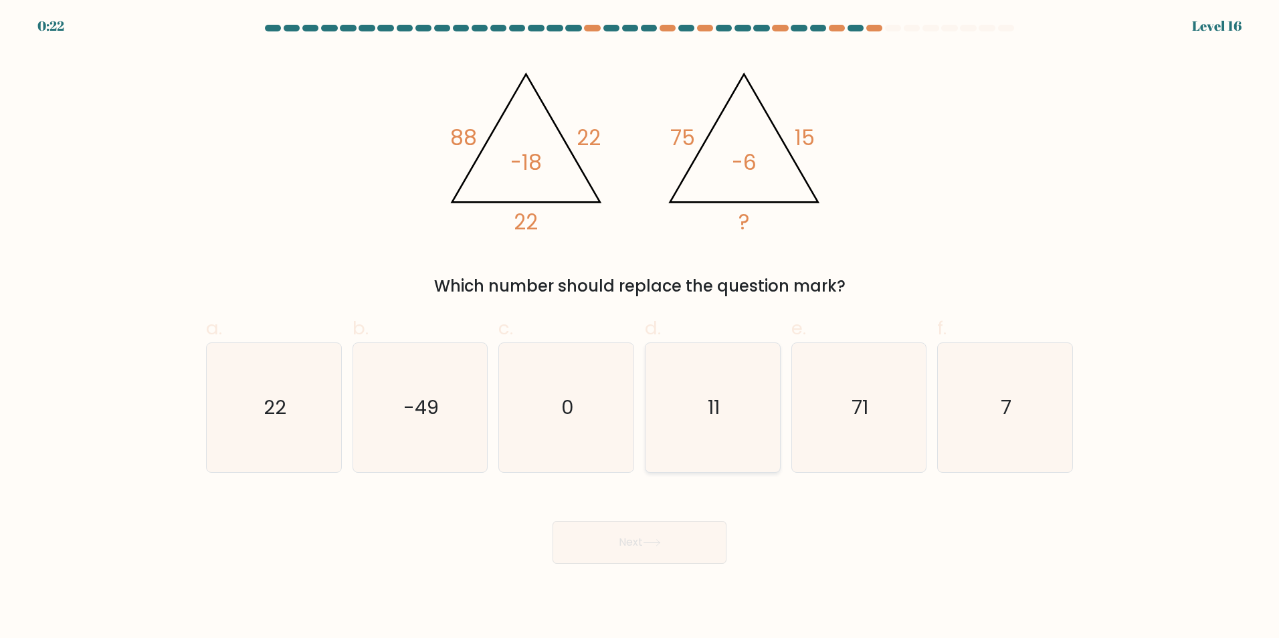
click at [682, 391] on icon "11" at bounding box center [712, 407] width 129 height 129
click at [640, 328] on input "d. 11" at bounding box center [640, 323] width 1 height 9
radio input "true"
click at [621, 547] on button "Next" at bounding box center [640, 542] width 174 height 43
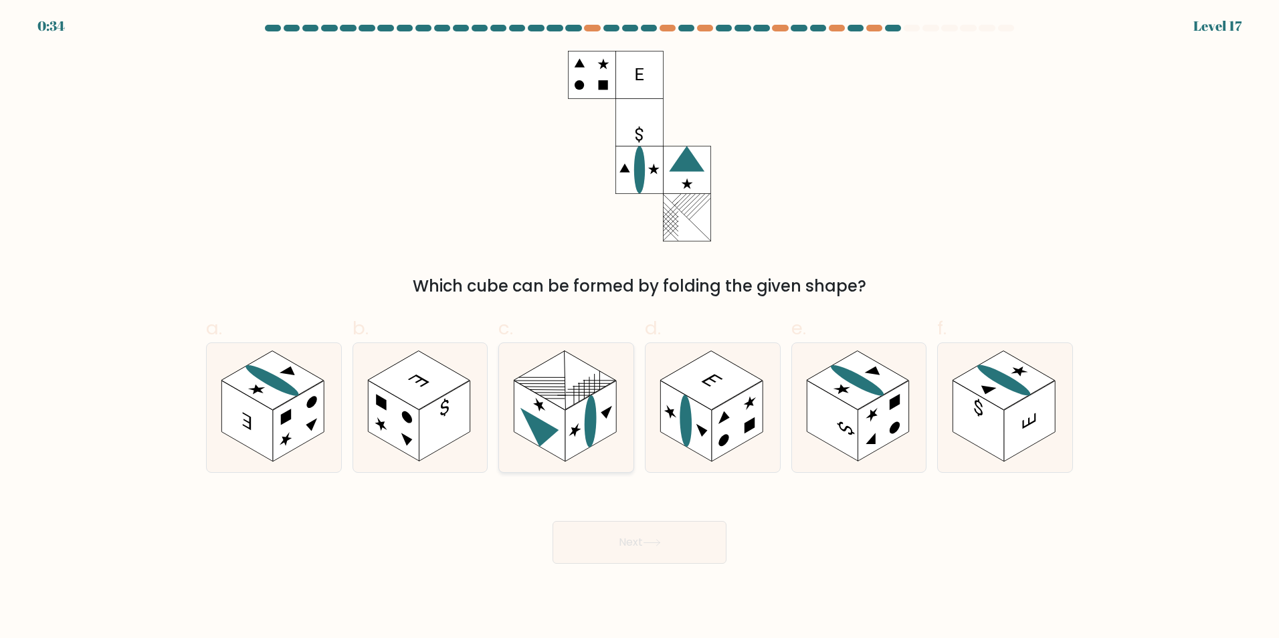
click at [571, 370] on rect at bounding box center [565, 380] width 102 height 59
click at [640, 328] on input "c." at bounding box center [640, 323] width 1 height 9
radio input "true"
click at [694, 551] on button "Next" at bounding box center [640, 542] width 174 height 43
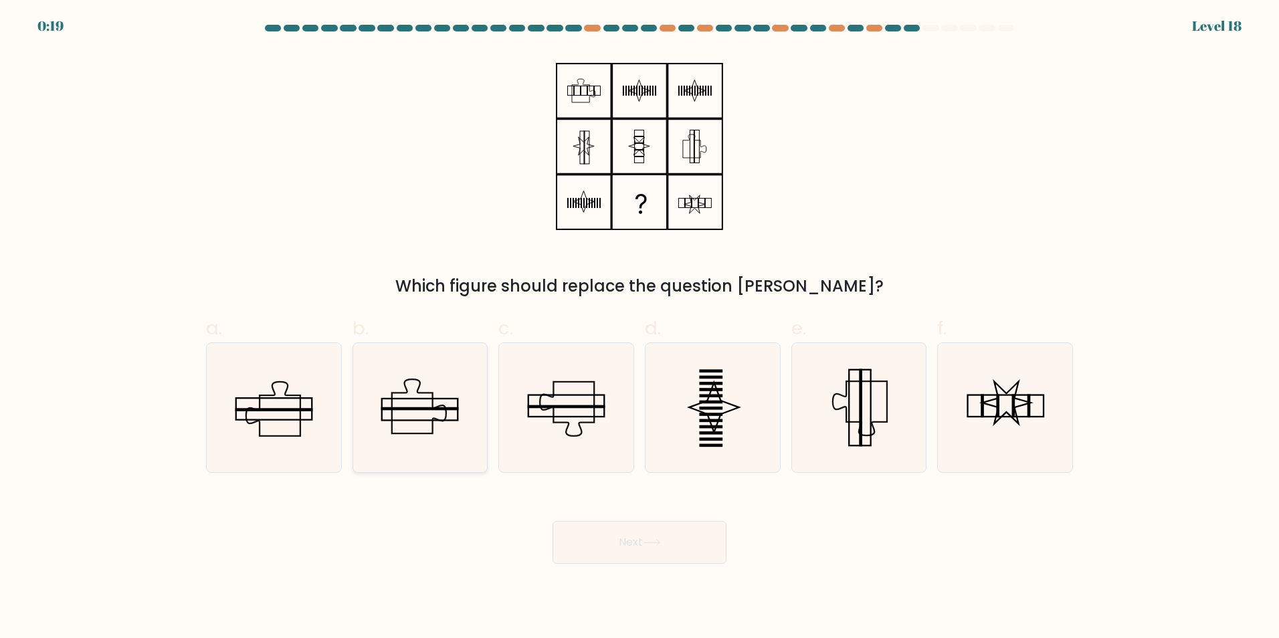
click at [389, 426] on icon at bounding box center [419, 407] width 129 height 129
click at [640, 328] on input "b." at bounding box center [640, 323] width 1 height 9
radio input "true"
click at [660, 543] on icon at bounding box center [652, 543] width 16 height 6
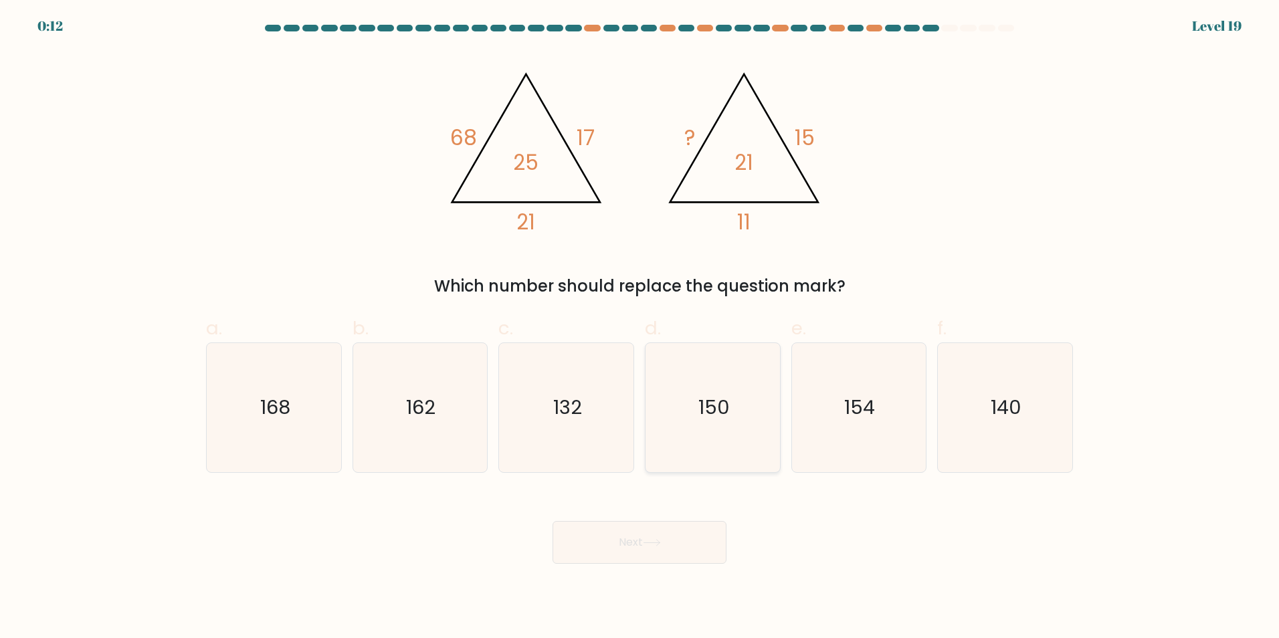
click at [728, 407] on text "150" at bounding box center [713, 407] width 31 height 27
click at [640, 328] on input "d. 150" at bounding box center [640, 323] width 1 height 9
radio input "true"
click at [577, 425] on icon "132" at bounding box center [566, 407] width 129 height 129
click at [640, 328] on input "c. 132" at bounding box center [640, 323] width 1 height 9
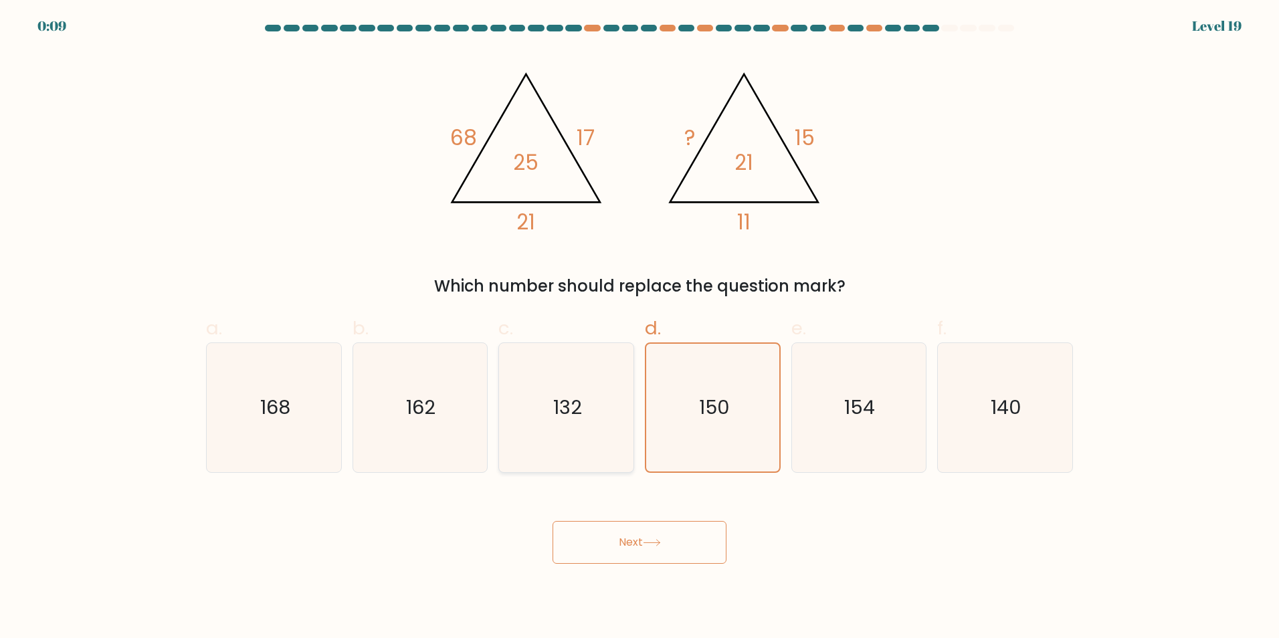
radio input "true"
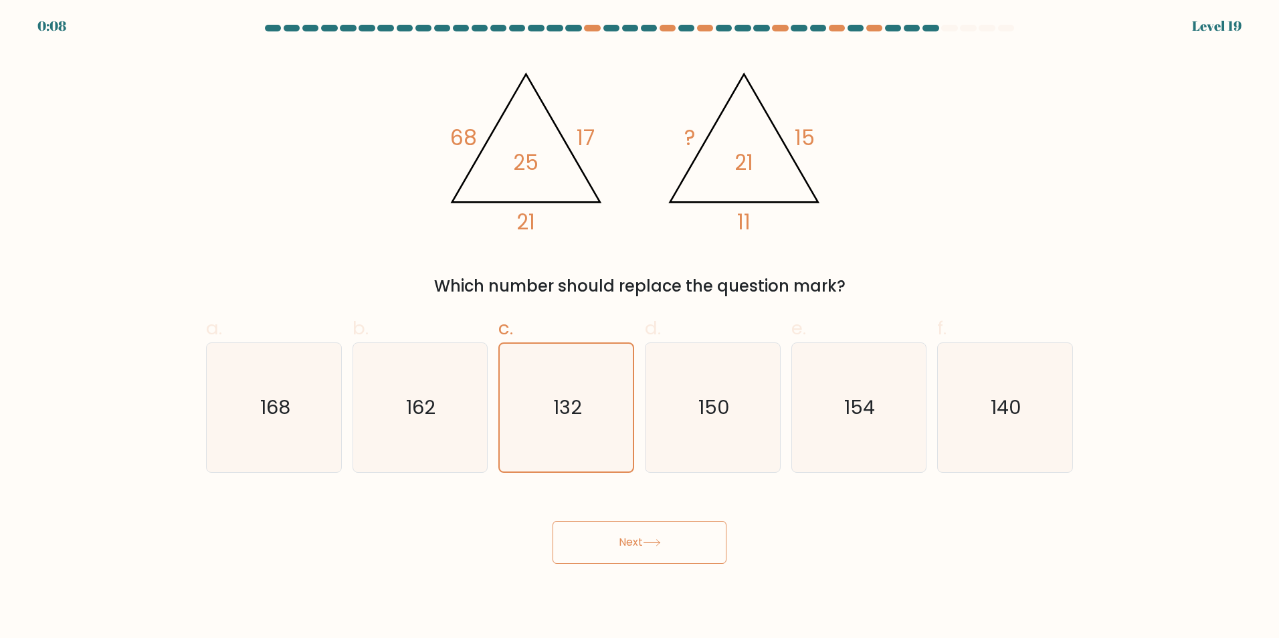
click at [621, 547] on button "Next" at bounding box center [640, 542] width 174 height 43
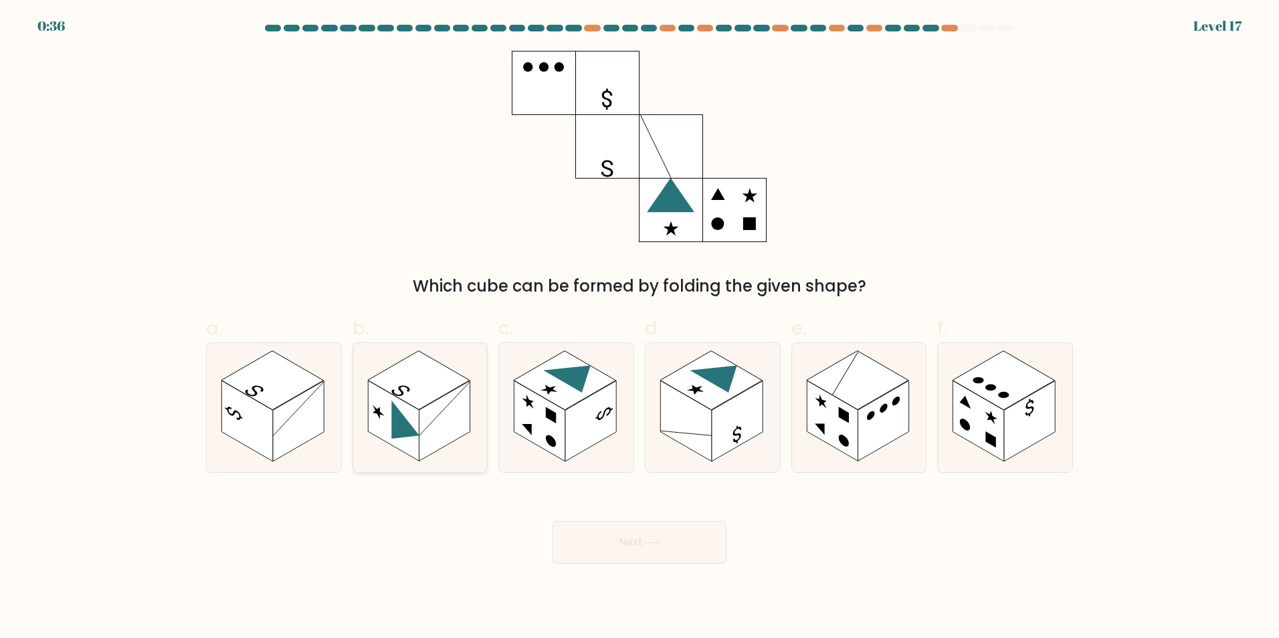
click at [455, 420] on rect at bounding box center [444, 421] width 51 height 81
click at [640, 328] on input "b." at bounding box center [640, 323] width 1 height 9
radio input "true"
click at [610, 530] on button "Next" at bounding box center [640, 542] width 174 height 43
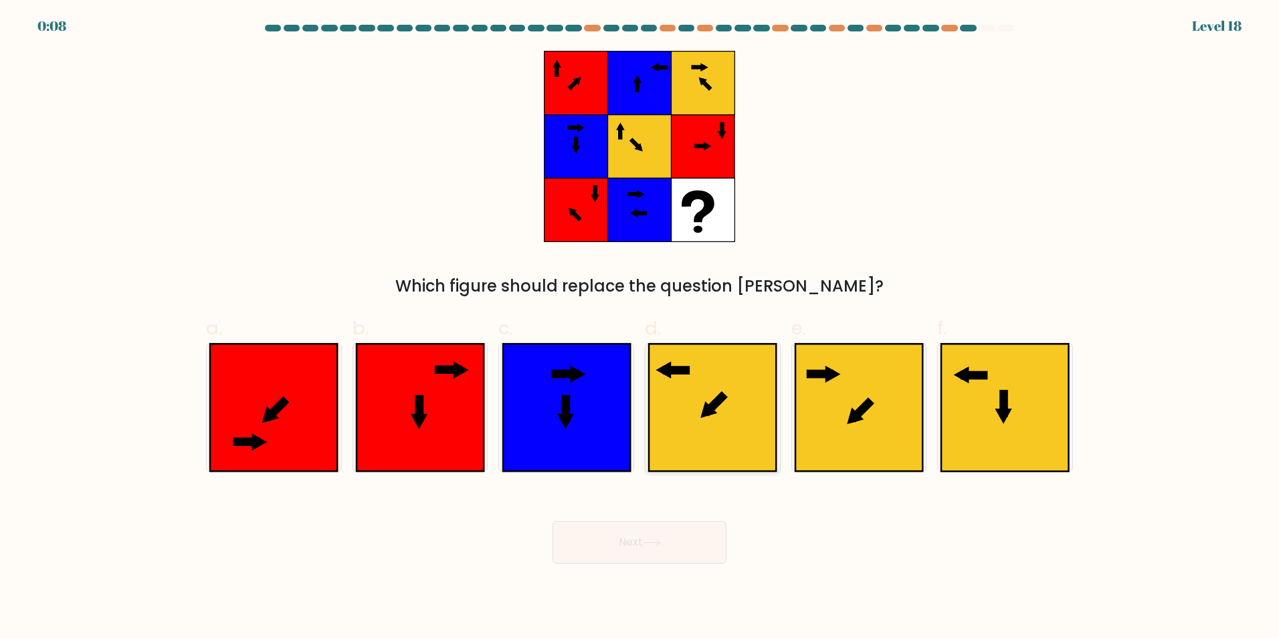
click at [696, 401] on icon at bounding box center [712, 407] width 127 height 127
click at [640, 328] on input "d." at bounding box center [640, 323] width 1 height 9
radio input "true"
click at [657, 544] on icon at bounding box center [652, 542] width 18 height 7
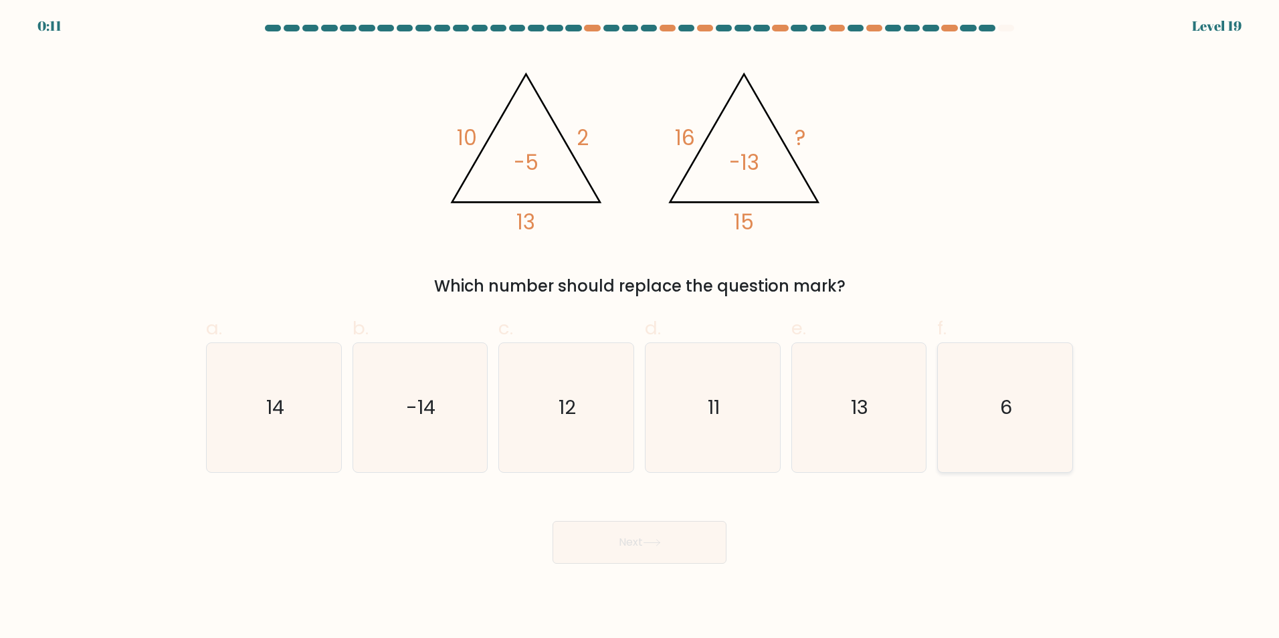
click at [993, 427] on icon "6" at bounding box center [1005, 407] width 129 height 129
click at [640, 328] on input "f. 6" at bounding box center [640, 323] width 1 height 9
radio input "true"
click at [669, 541] on button "Next" at bounding box center [640, 542] width 174 height 43
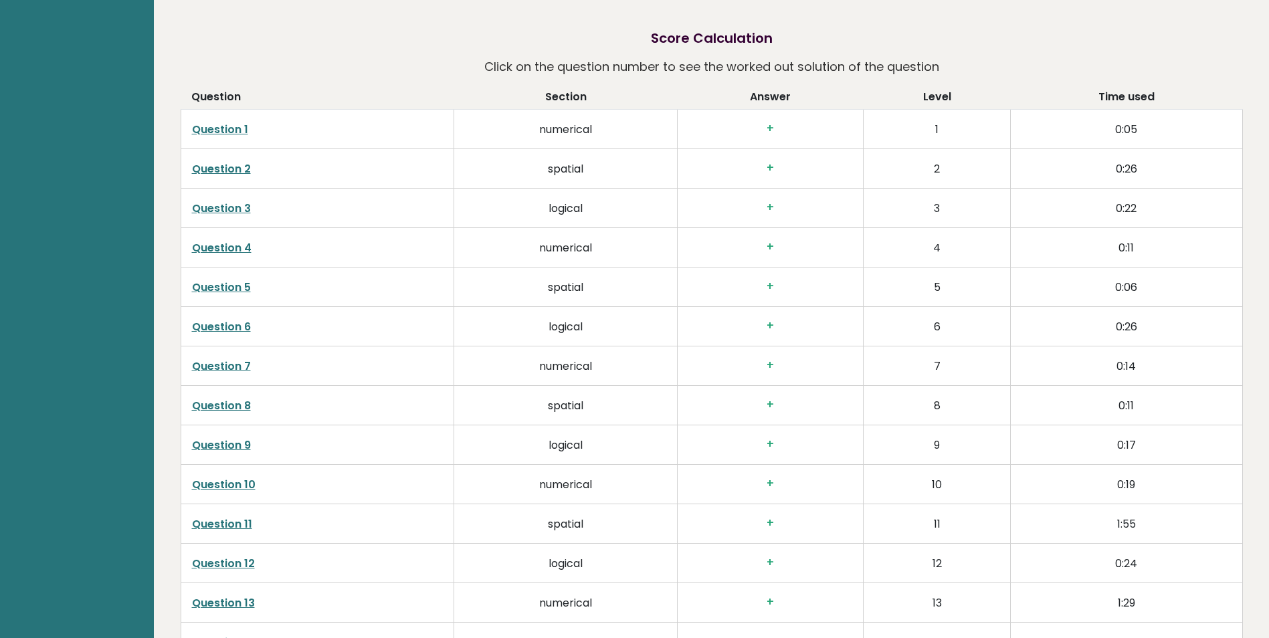
scroll to position [2115, 0]
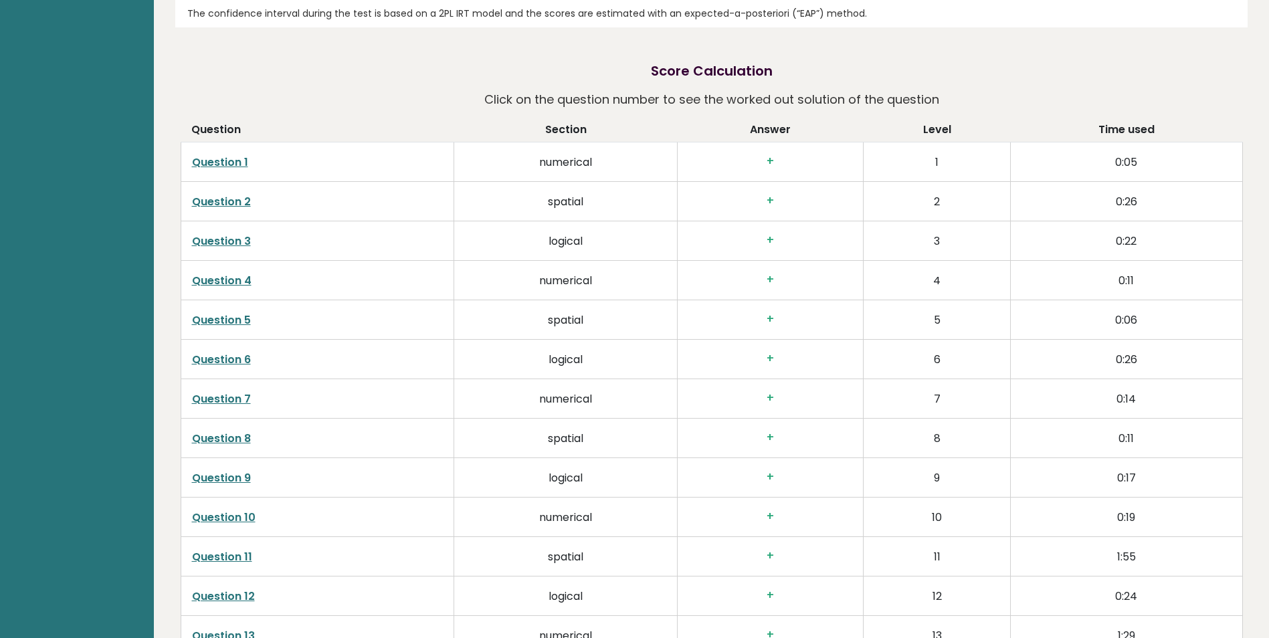
click at [208, 163] on link "Question 1" at bounding box center [220, 162] width 56 height 15
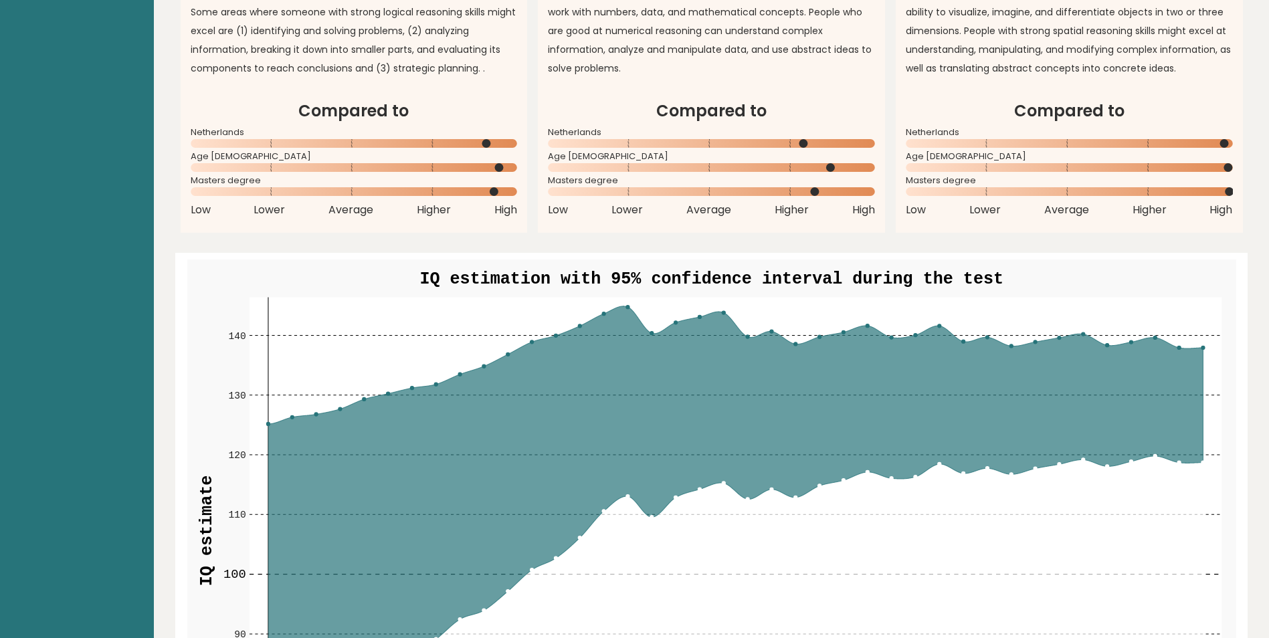
scroll to position [1246, 0]
